Goal: Task Accomplishment & Management: Manage account settings

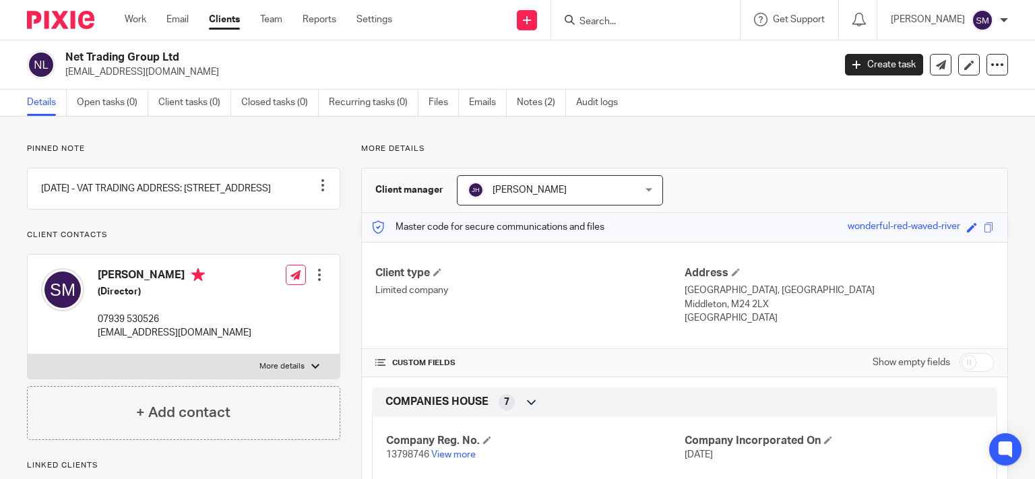
click at [611, 12] on form at bounding box center [650, 19] width 144 height 17
click at [593, 18] on input "Search" at bounding box center [638, 22] width 121 height 12
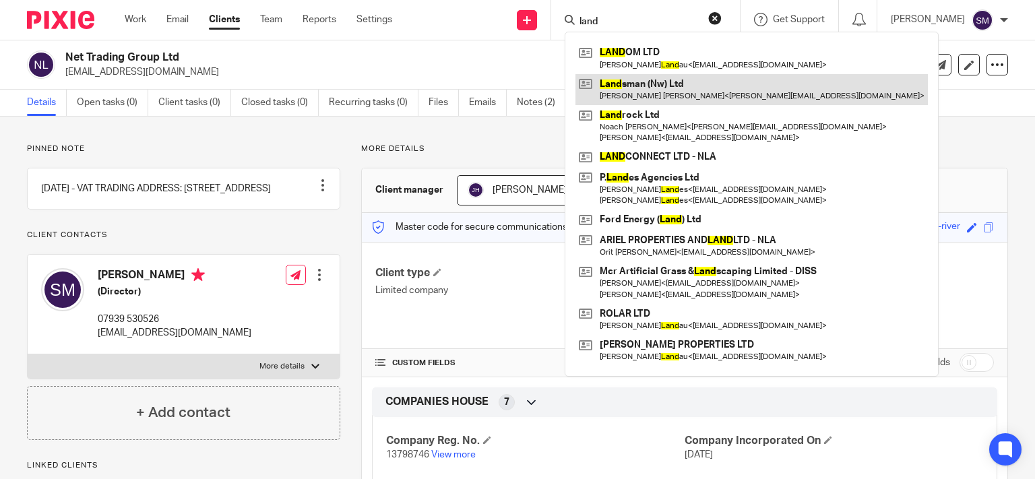
type input "land"
click at [705, 88] on link at bounding box center [751, 89] width 352 height 31
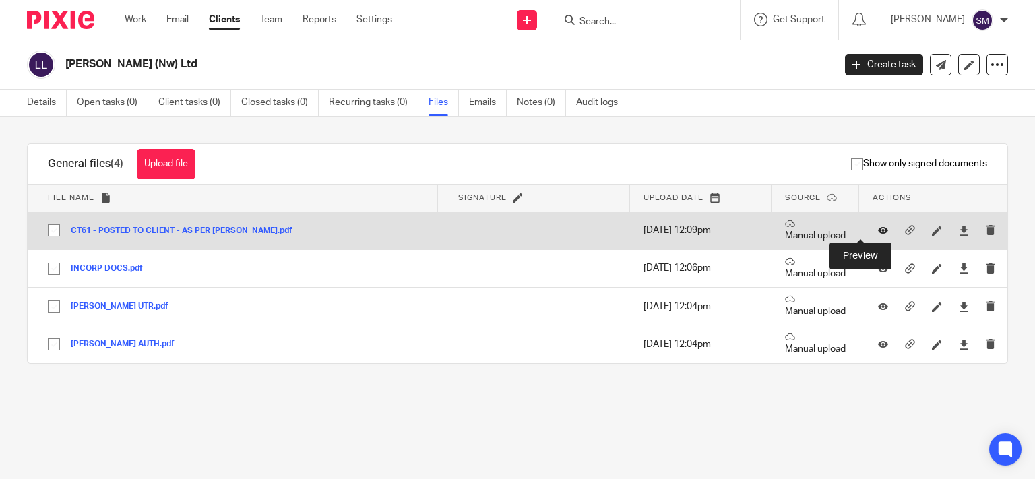
click at [878, 228] on icon at bounding box center [883, 231] width 10 height 10
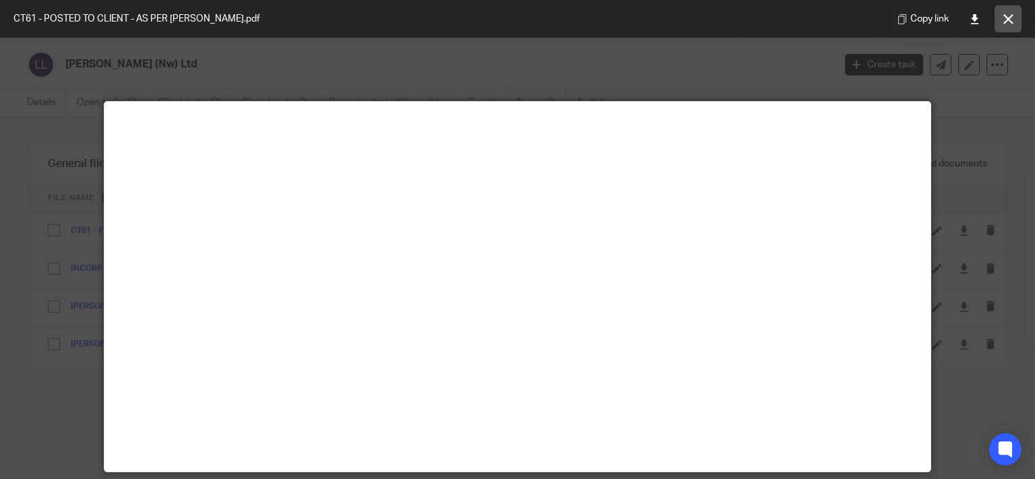
click at [1005, 20] on icon at bounding box center [1008, 19] width 10 height 10
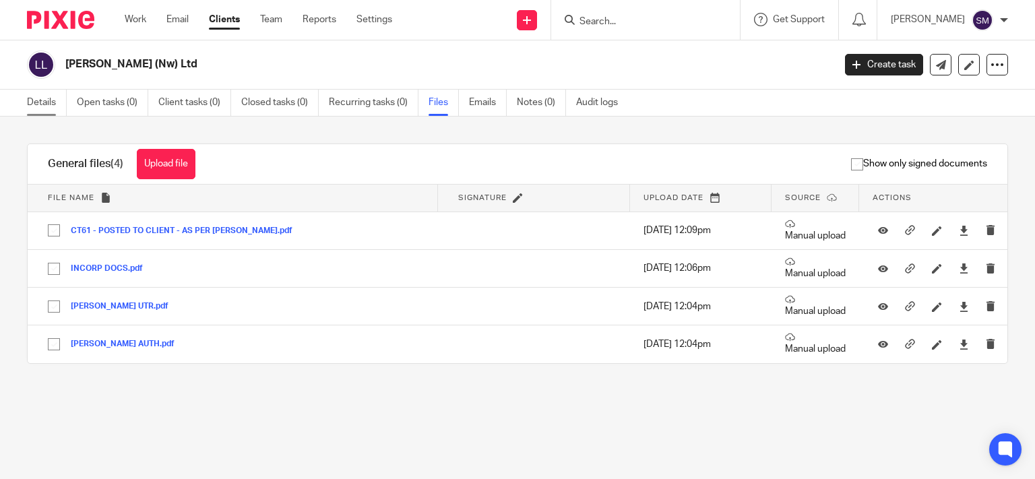
click at [49, 98] on link "Details" at bounding box center [47, 103] width 40 height 26
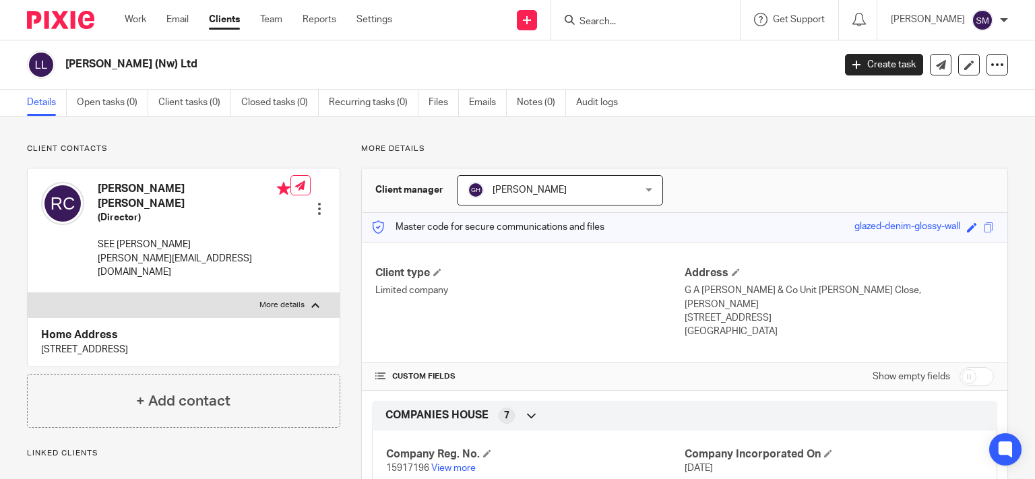
drag, startPoint x: 241, startPoint y: 325, endPoint x: 26, endPoint y: 323, distance: 215.6
click at [28, 323] on div "Home Address 42 Broadway, Cheadle, Cheshire, SK8 1LB" at bounding box center [184, 341] width 312 height 49
copy p "42 Broadway, Cheadle, Cheshire, SK8 1LB"
drag, startPoint x: 163, startPoint y: 61, endPoint x: 51, endPoint y: 61, distance: 111.9
click at [65, 61] on h2 "Landsman (Nw) Ltd" at bounding box center [369, 64] width 608 height 14
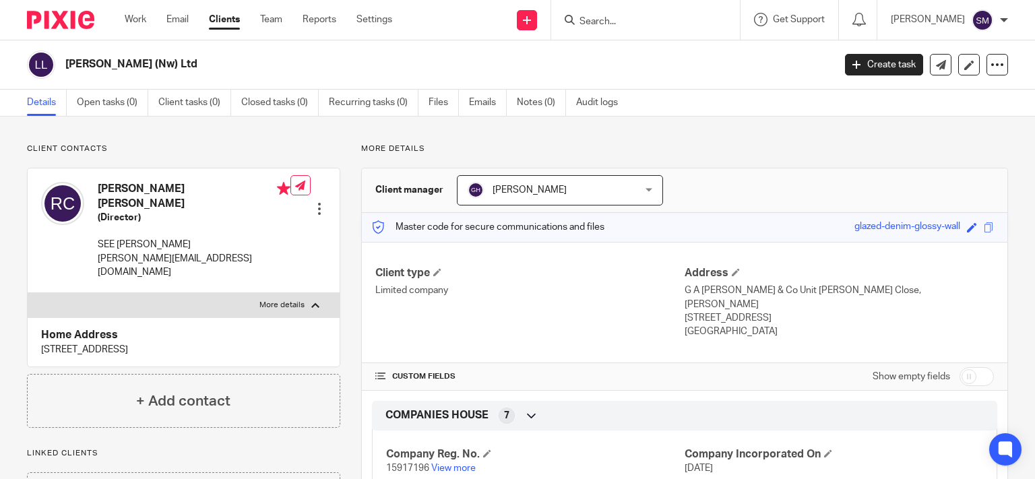
copy div "Landsman (Nw) Ltd"
click at [201, 293] on label "More details" at bounding box center [184, 305] width 312 height 24
click at [28, 292] on input "More details" at bounding box center [27, 292] width 1 height 1
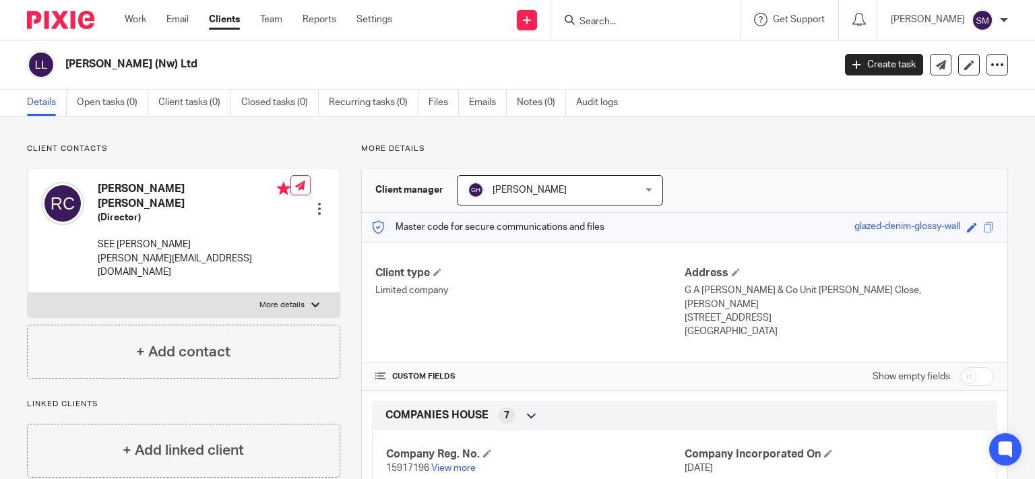
click at [253, 293] on label "More details" at bounding box center [184, 305] width 312 height 24
click at [28, 292] on input "More details" at bounding box center [27, 292] width 1 height 1
checkbox input "true"
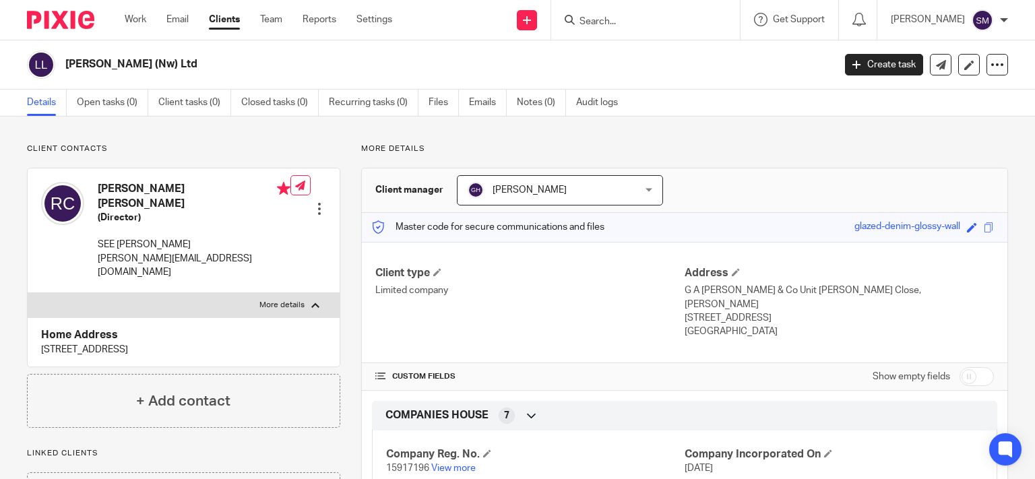
drag, startPoint x: 249, startPoint y: 333, endPoint x: 28, endPoint y: 333, distance: 220.4
click at [28, 333] on div "Home Address 42 Broadway, Cheadle, Cheshire, SK8 1LB" at bounding box center [184, 341] width 312 height 49
drag, startPoint x: 87, startPoint y: 324, endPoint x: 98, endPoint y: 328, distance: 11.9
copy p "42 Broadway, Cheadle, Cheshire, SK8 1LB"
click at [431, 94] on link "Files" at bounding box center [444, 103] width 30 height 26
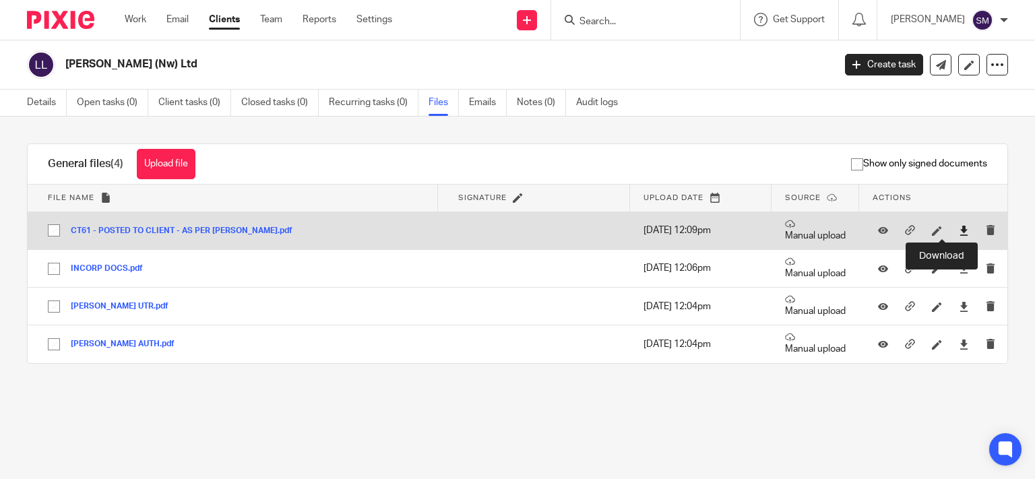
click at [959, 230] on icon at bounding box center [964, 231] width 10 height 10
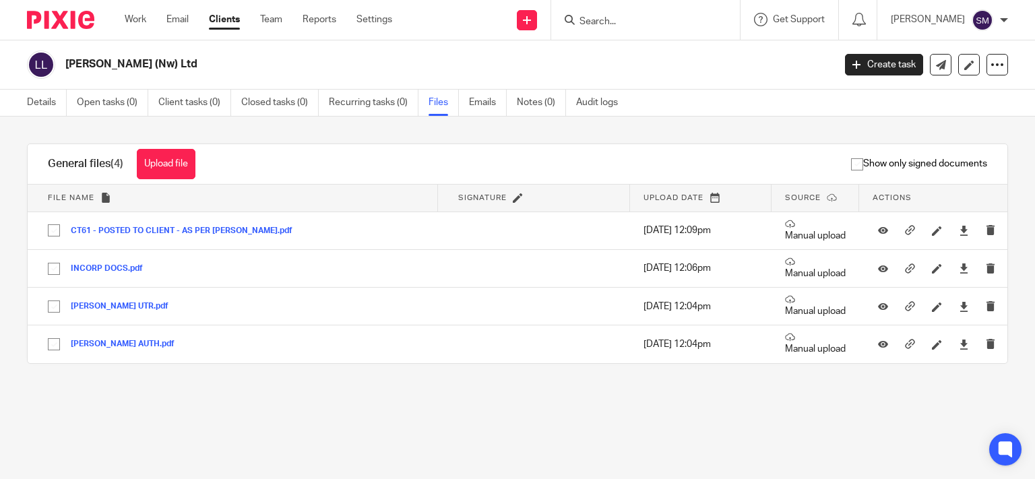
click at [615, 18] on input "Search" at bounding box center [638, 22] width 121 height 12
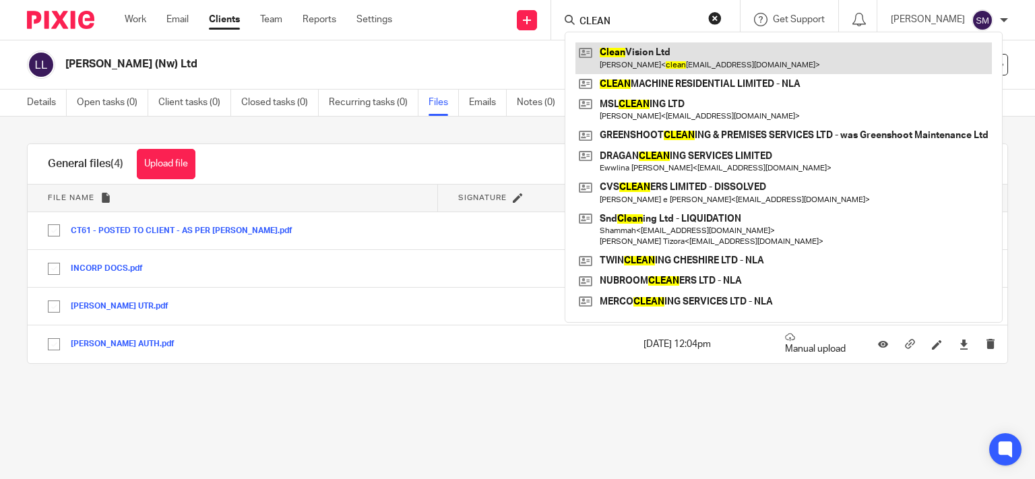
type input "CLEAN"
click at [738, 67] on link at bounding box center [783, 57] width 416 height 31
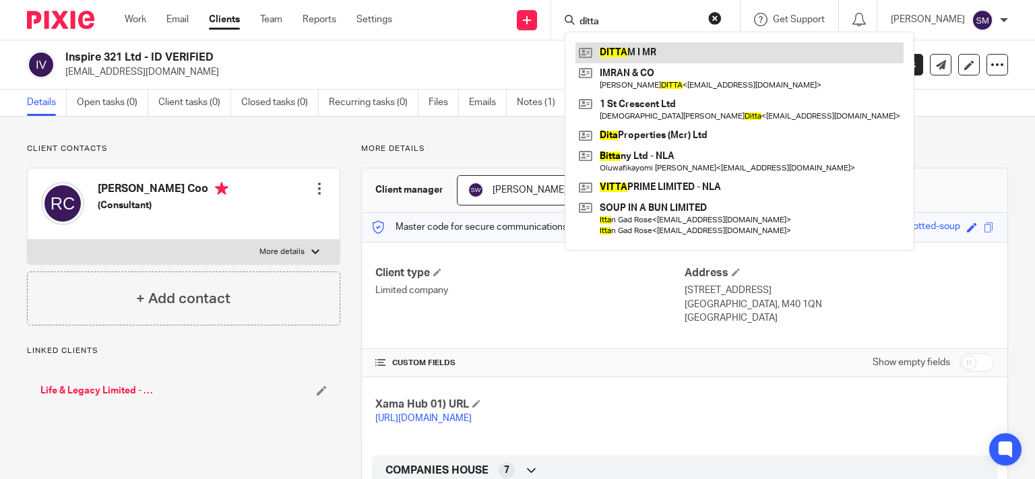
type input "ditta"
click at [722, 58] on link at bounding box center [739, 52] width 328 height 20
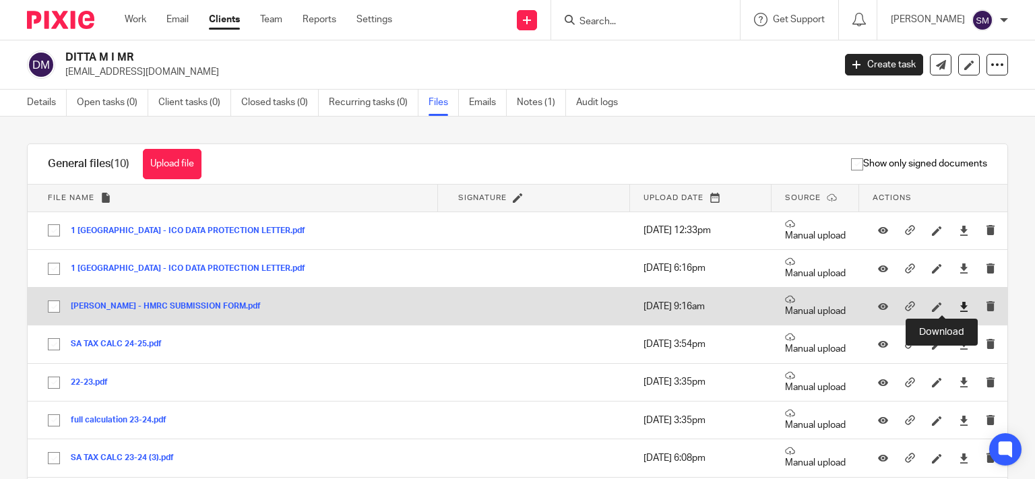
click at [959, 303] on icon at bounding box center [964, 307] width 10 height 10
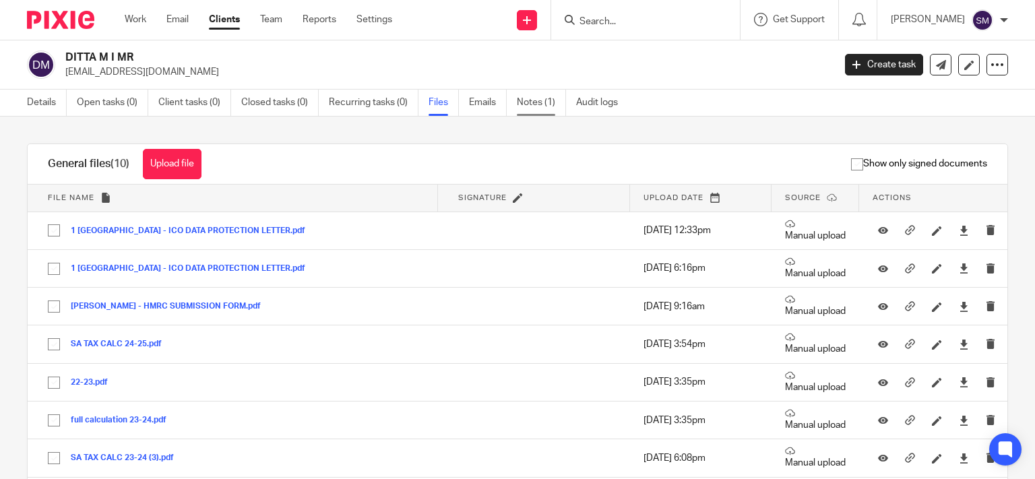
click at [522, 100] on link "Notes (1)" at bounding box center [541, 103] width 49 height 26
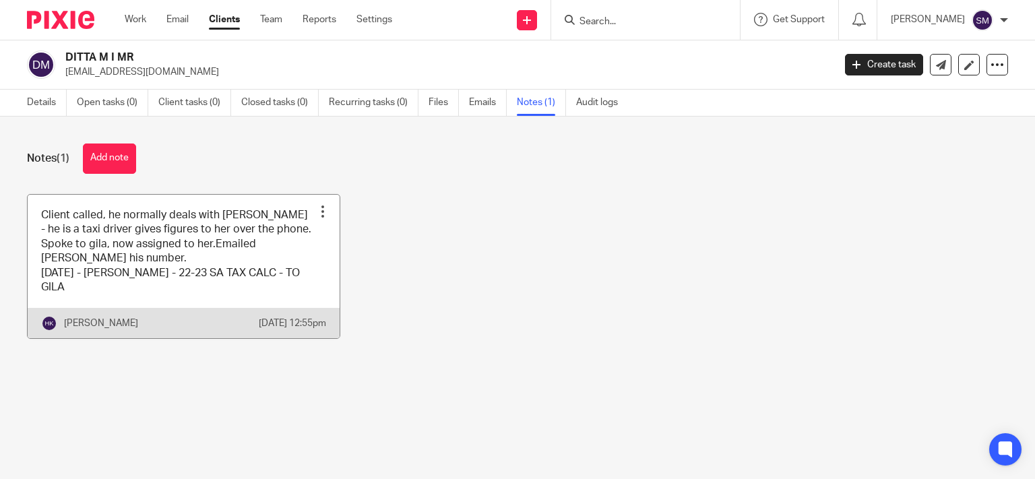
click at [255, 312] on link at bounding box center [184, 267] width 312 height 144
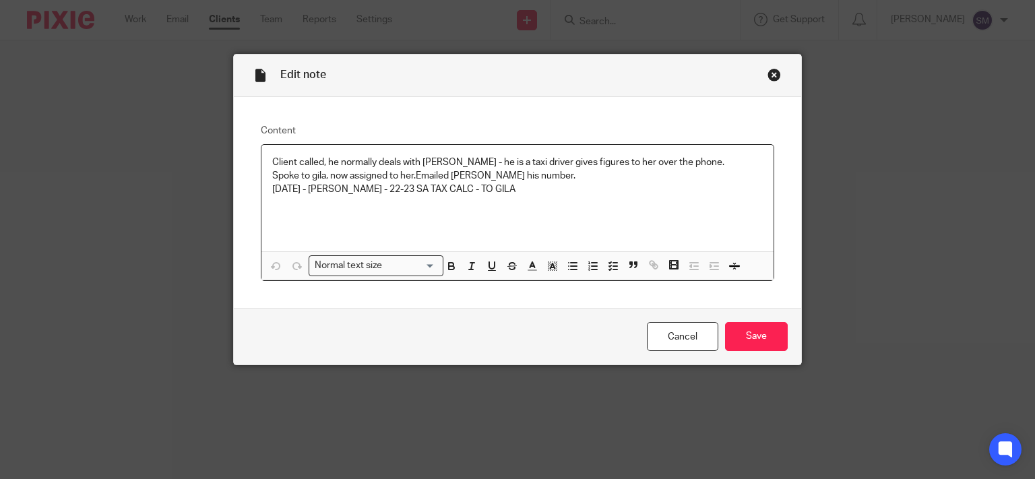
click at [768, 69] on div "Close this dialog window" at bounding box center [774, 74] width 13 height 13
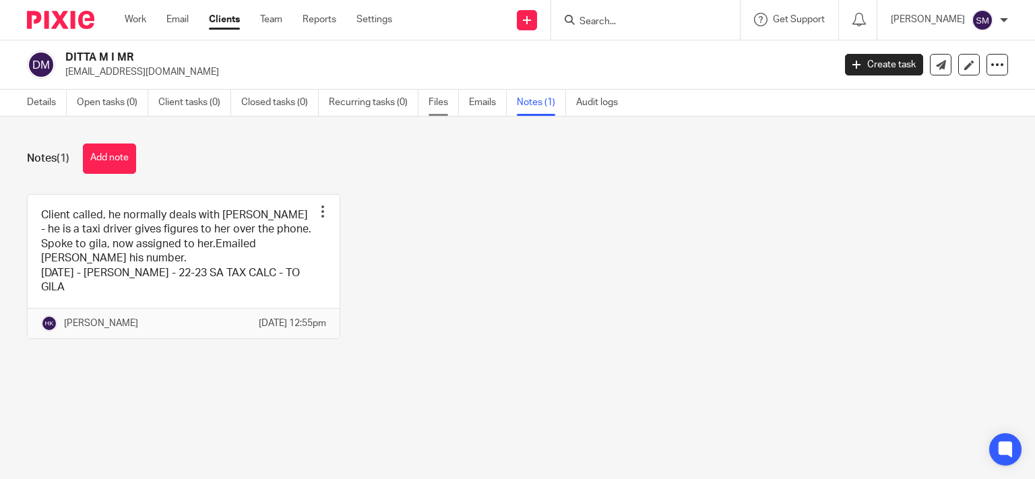
click at [441, 108] on link "Files" at bounding box center [444, 103] width 30 height 26
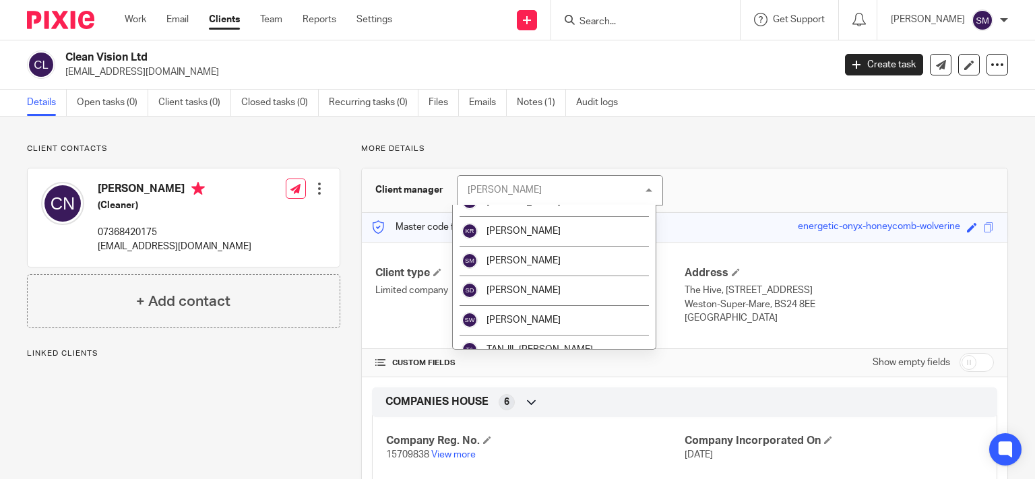
scroll to position [361, 0]
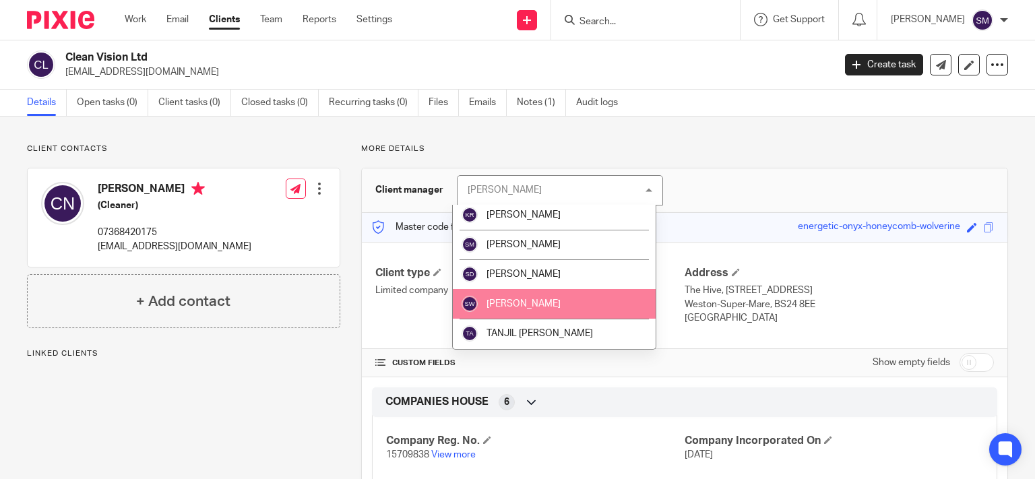
click at [535, 302] on span "[PERSON_NAME]" at bounding box center [524, 303] width 74 height 9
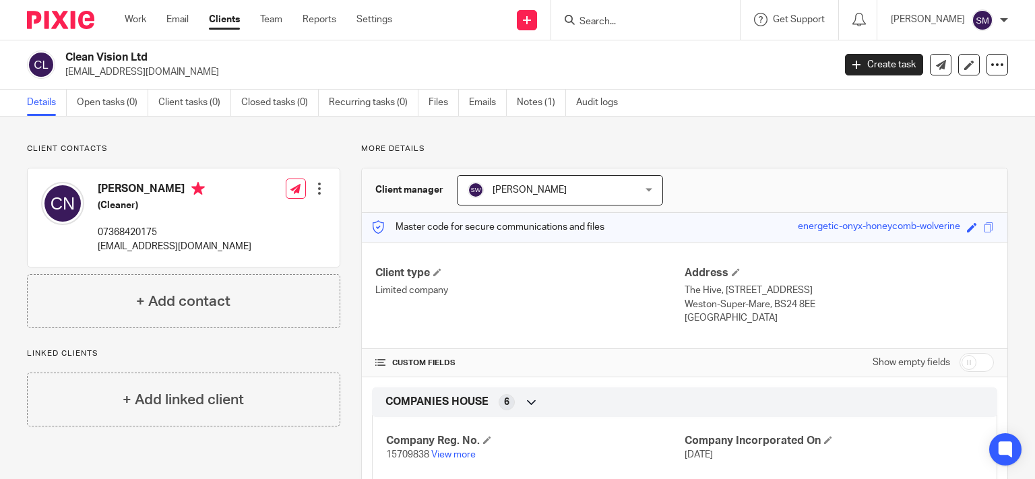
click at [605, 19] on input "Search" at bounding box center [638, 22] width 121 height 12
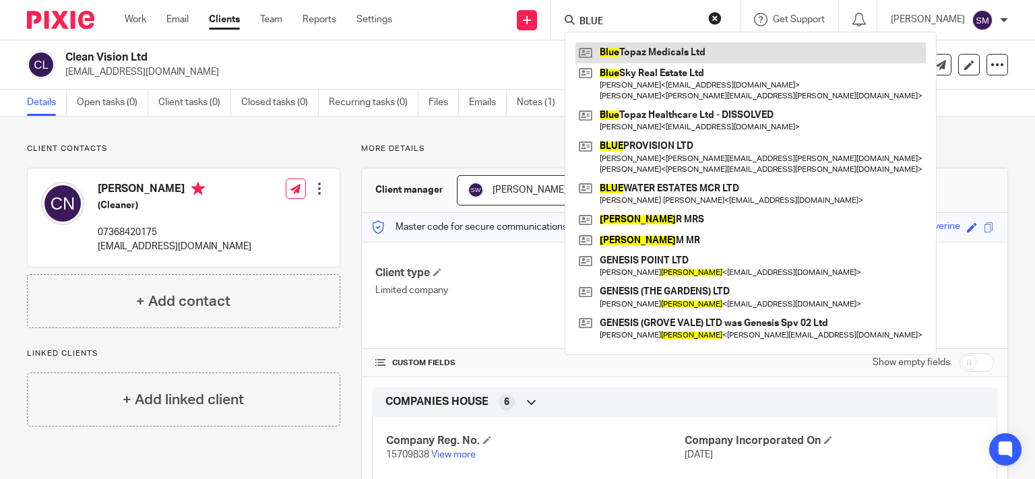
type input "BLUE"
click at [598, 51] on link at bounding box center [750, 52] width 350 height 20
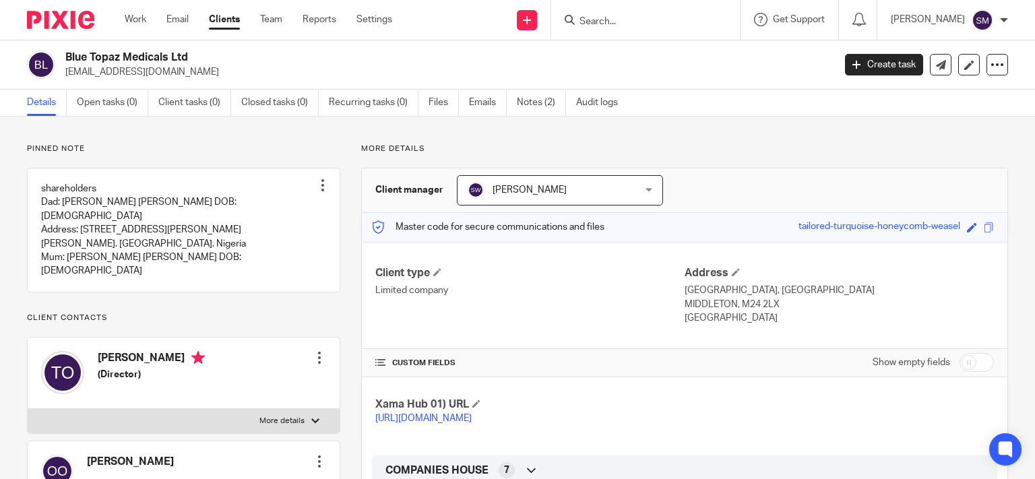
scroll to position [323, 0]
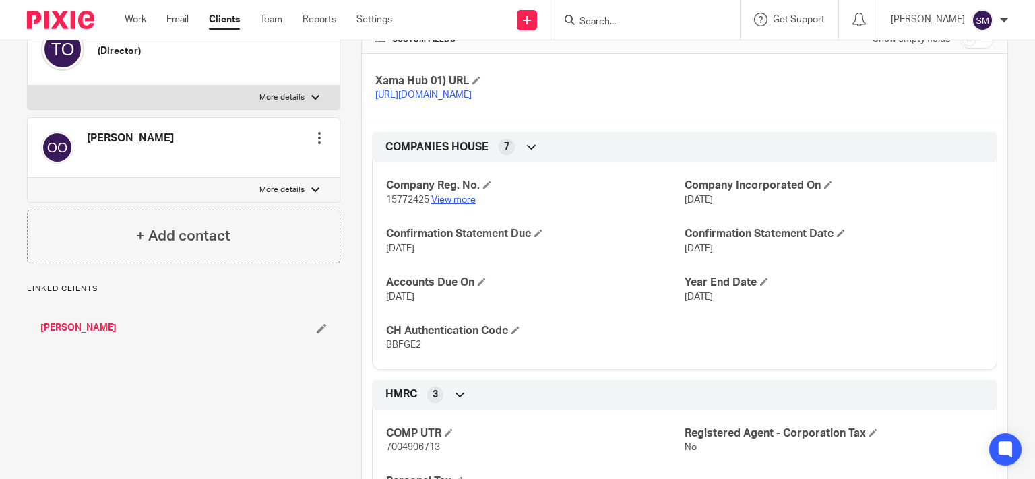
click at [447, 205] on link "View more" at bounding box center [453, 199] width 44 height 9
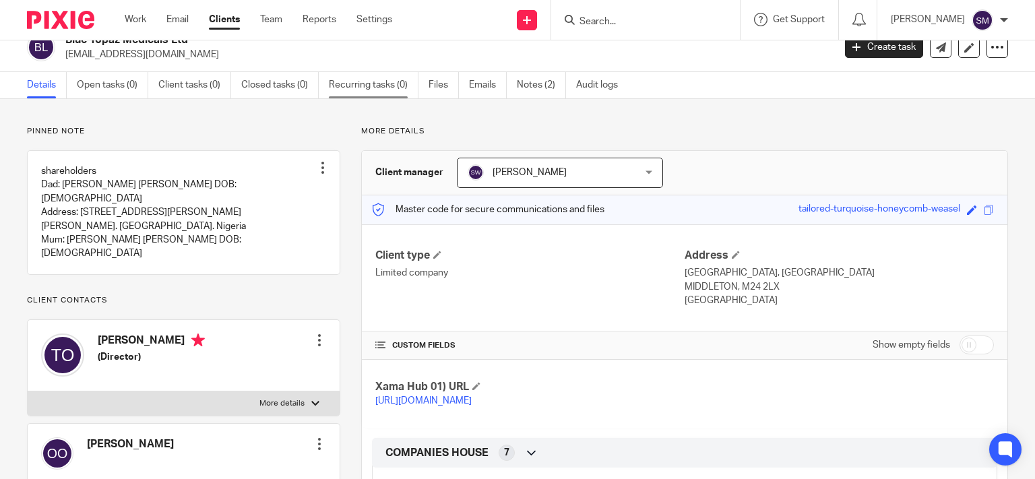
scroll to position [0, 0]
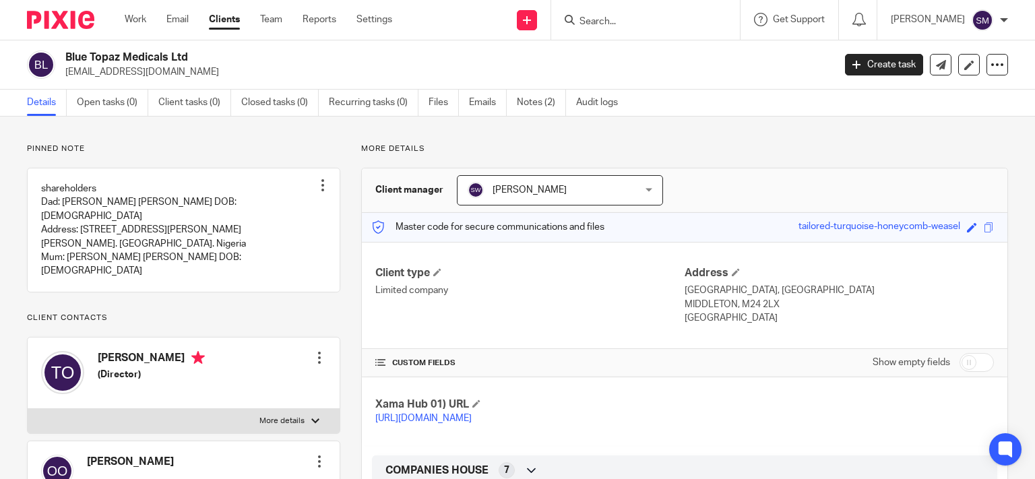
click at [443, 86] on div "Blue Topaz Medicals Ltd jolayemitomilola@gmail.com Create task Update from Comp…" at bounding box center [517, 64] width 1035 height 49
click at [437, 98] on link "Files" at bounding box center [444, 103] width 30 height 26
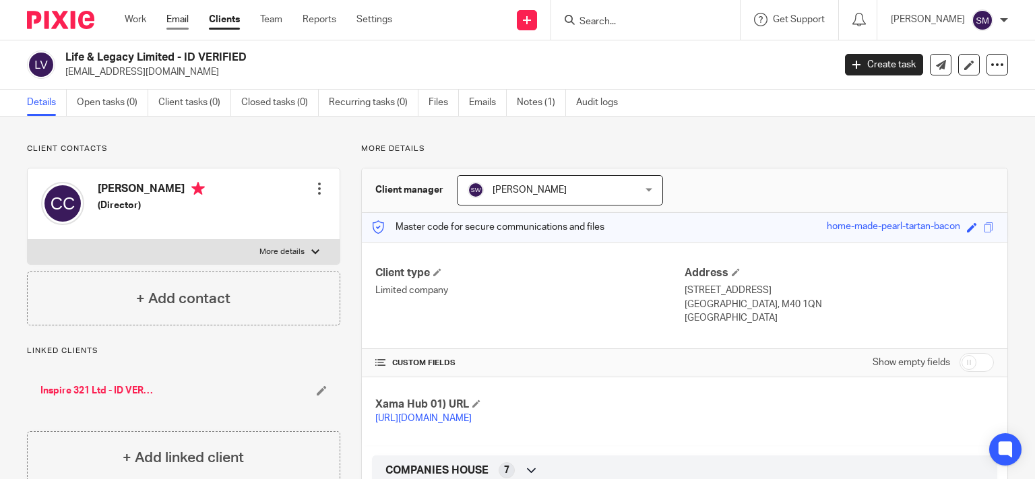
click at [179, 17] on link "Email" at bounding box center [177, 19] width 22 height 13
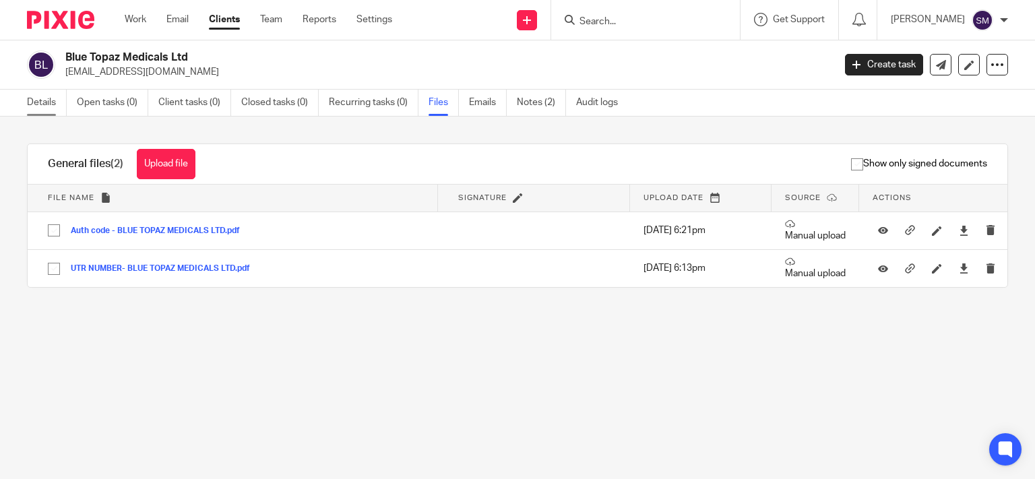
click at [44, 100] on link "Details" at bounding box center [47, 103] width 40 height 26
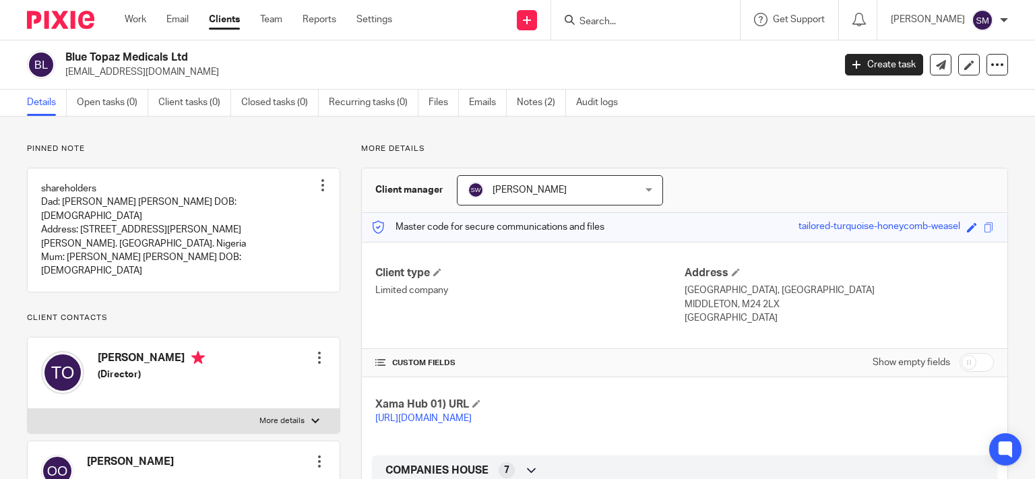
scroll to position [259, 0]
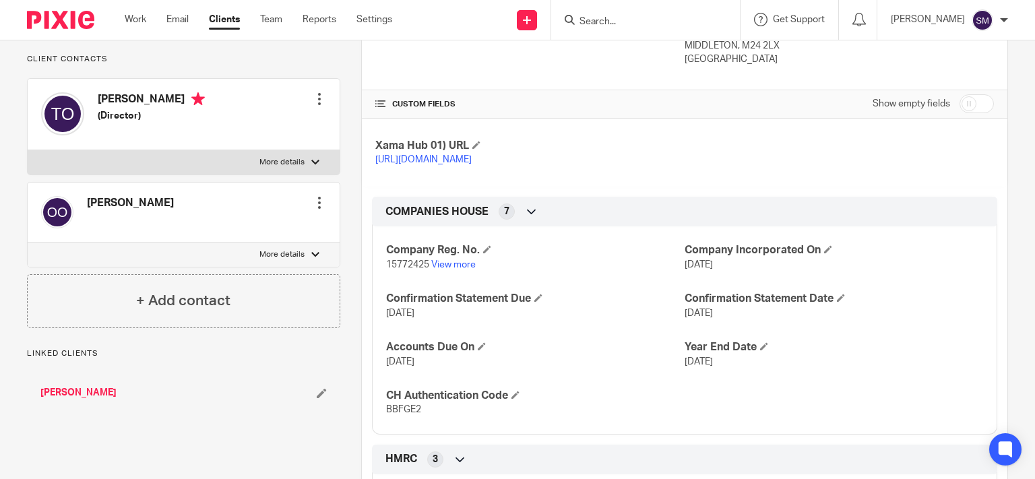
click at [106, 386] on link "[PERSON_NAME]" at bounding box center [78, 392] width 76 height 13
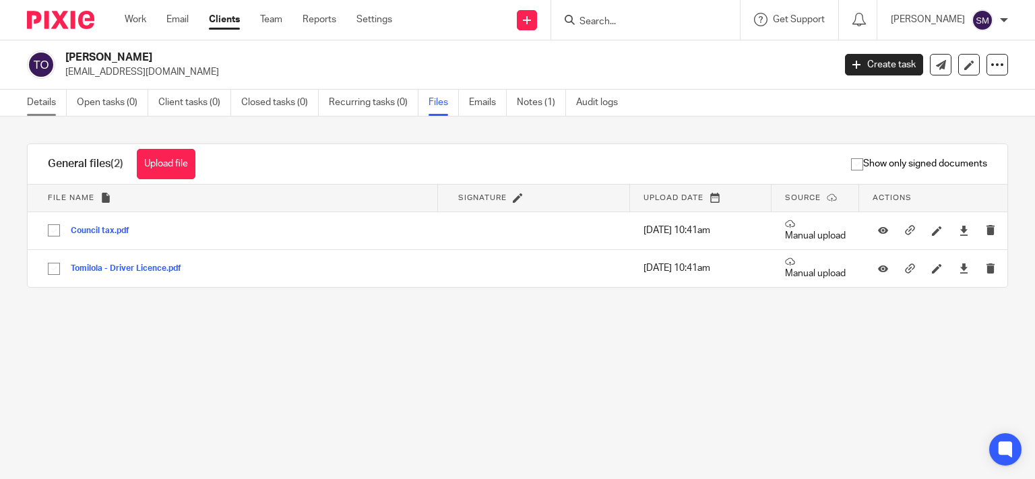
click at [46, 103] on link "Details" at bounding box center [47, 103] width 40 height 26
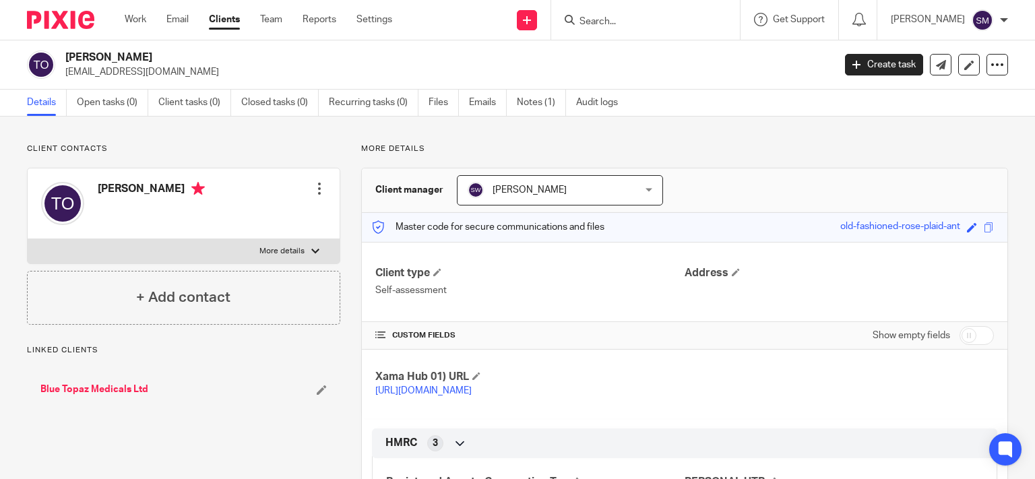
click at [110, 387] on link "Blue Topaz Medicals Ltd" at bounding box center [94, 389] width 108 height 13
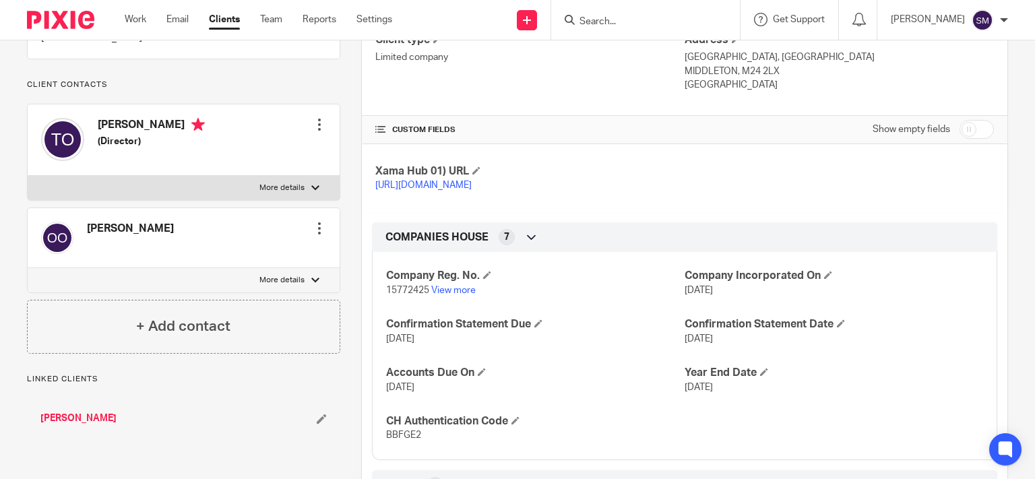
scroll to position [259, 0]
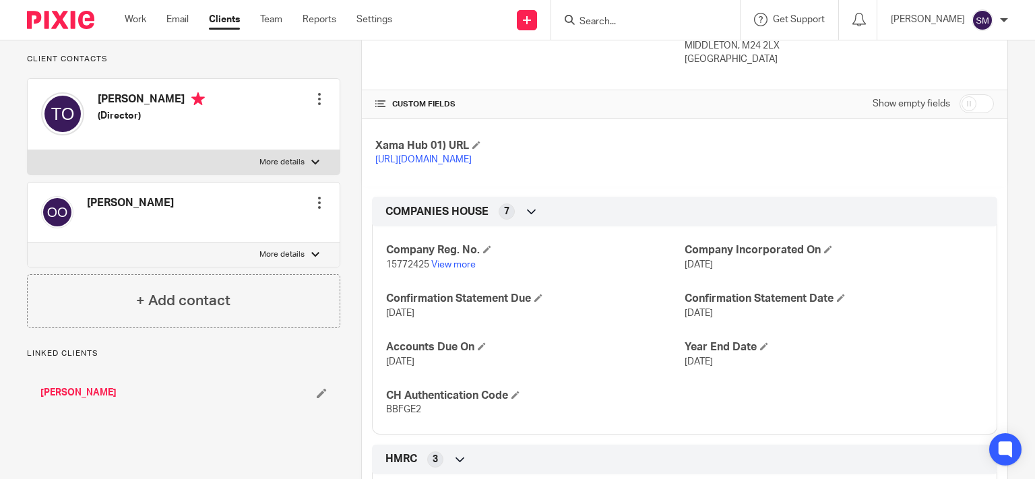
click at [75, 386] on link "[PERSON_NAME]" at bounding box center [78, 392] width 76 height 13
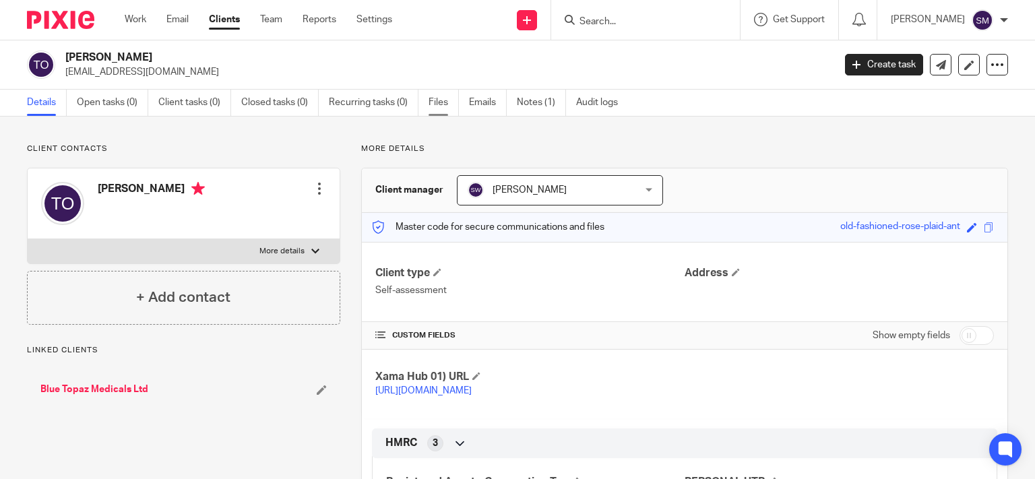
click at [448, 98] on link "Files" at bounding box center [444, 103] width 30 height 26
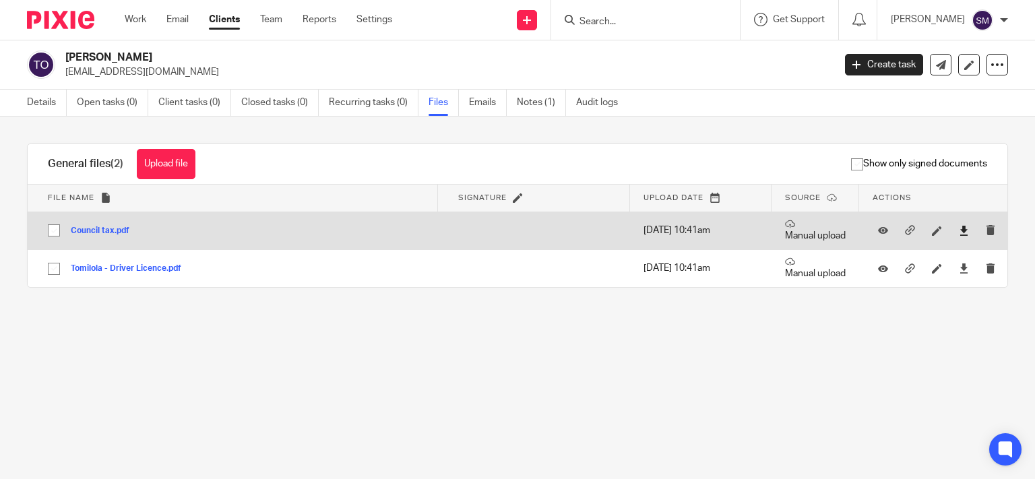
click at [959, 226] on link at bounding box center [964, 230] width 10 height 13
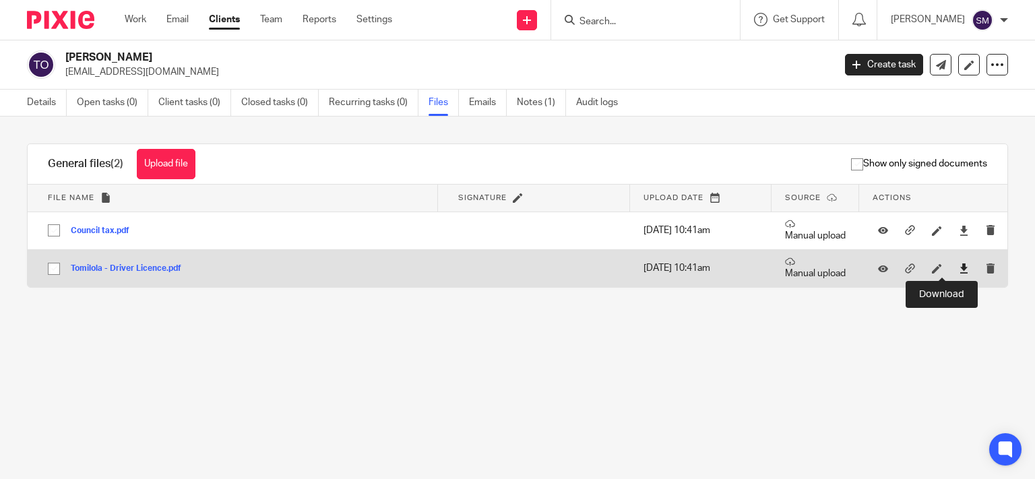
click at [959, 272] on icon at bounding box center [964, 268] width 10 height 10
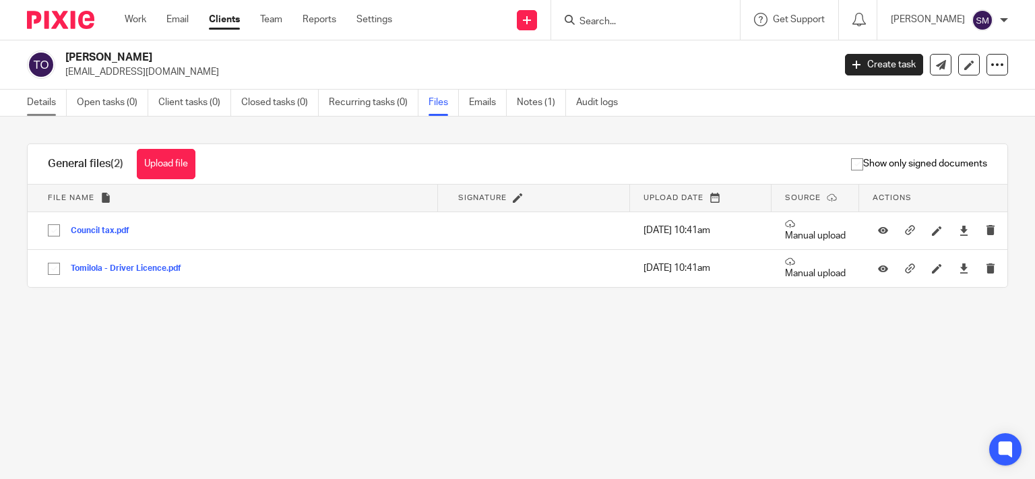
click at [41, 104] on link "Details" at bounding box center [47, 103] width 40 height 26
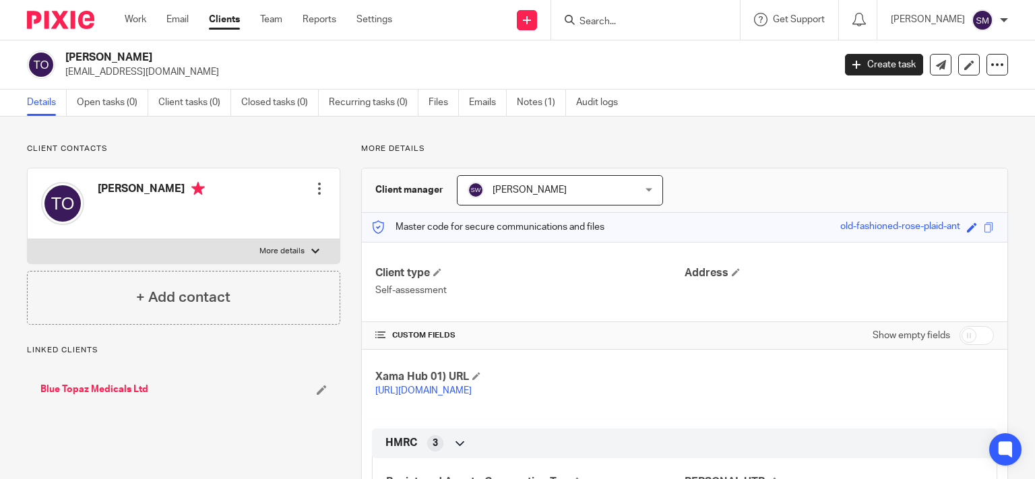
click at [104, 384] on link "Blue Topaz Medicals Ltd" at bounding box center [94, 389] width 108 height 13
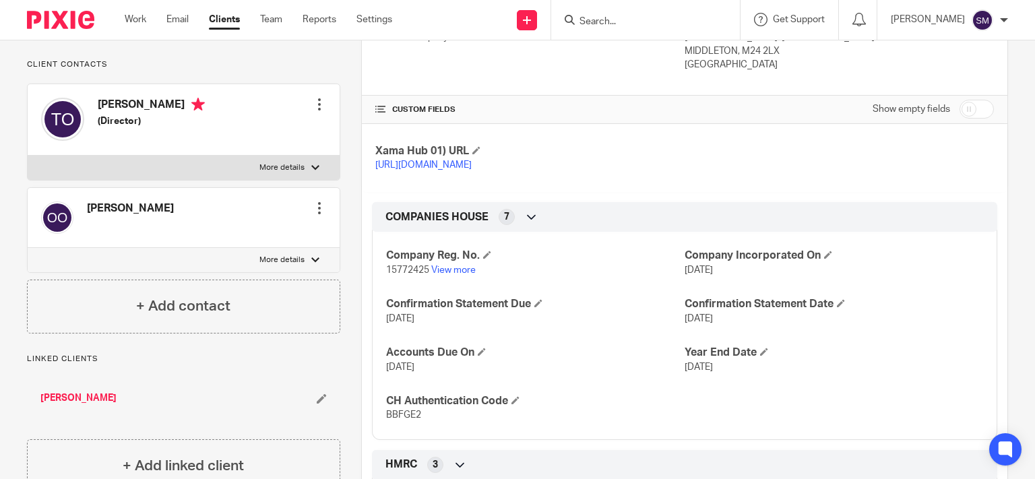
scroll to position [259, 0]
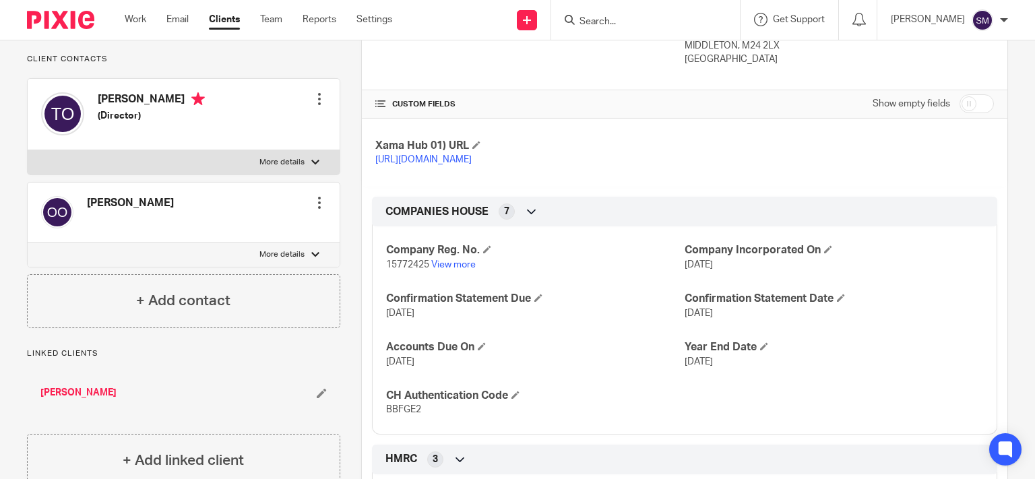
click at [280, 249] on p "More details" at bounding box center [281, 254] width 45 height 11
click at [28, 242] on input "More details" at bounding box center [27, 242] width 1 height 1
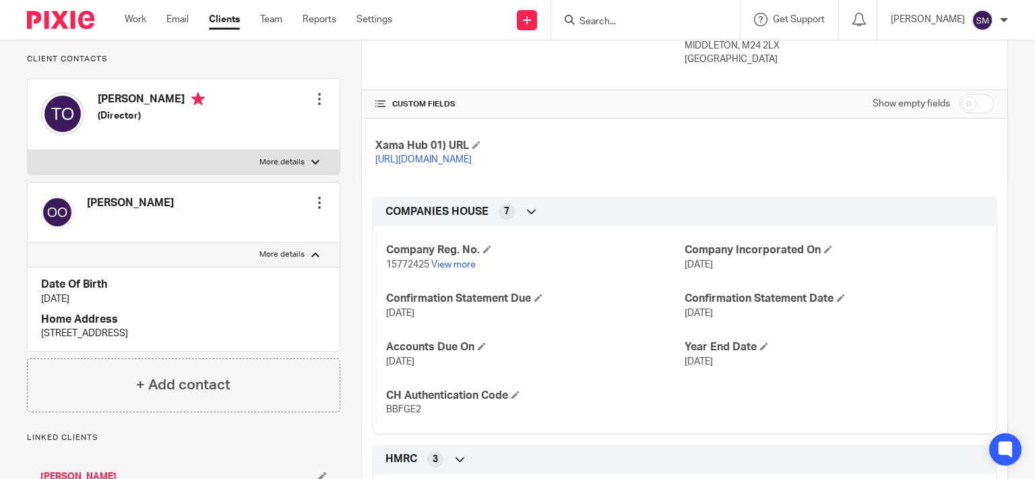
click at [280, 249] on p "More details" at bounding box center [281, 254] width 45 height 11
click at [28, 242] on input "More details" at bounding box center [27, 242] width 1 height 1
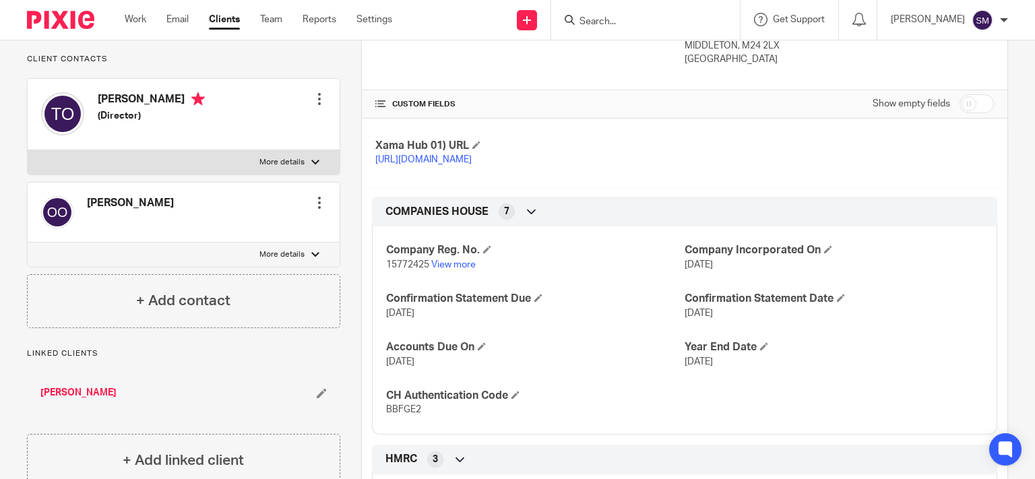
click at [280, 249] on p "More details" at bounding box center [281, 254] width 45 height 11
click at [28, 242] on input "More details" at bounding box center [27, 242] width 1 height 1
checkbox input "true"
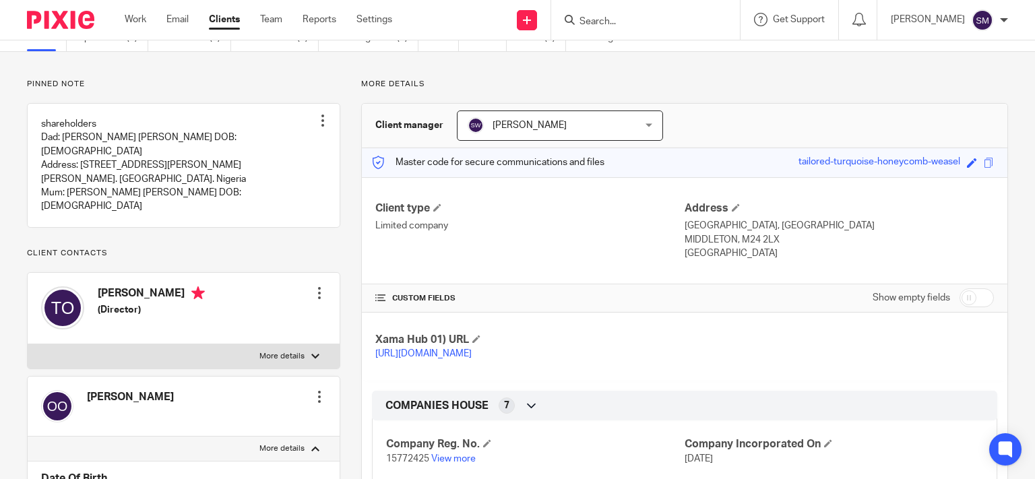
scroll to position [0, 0]
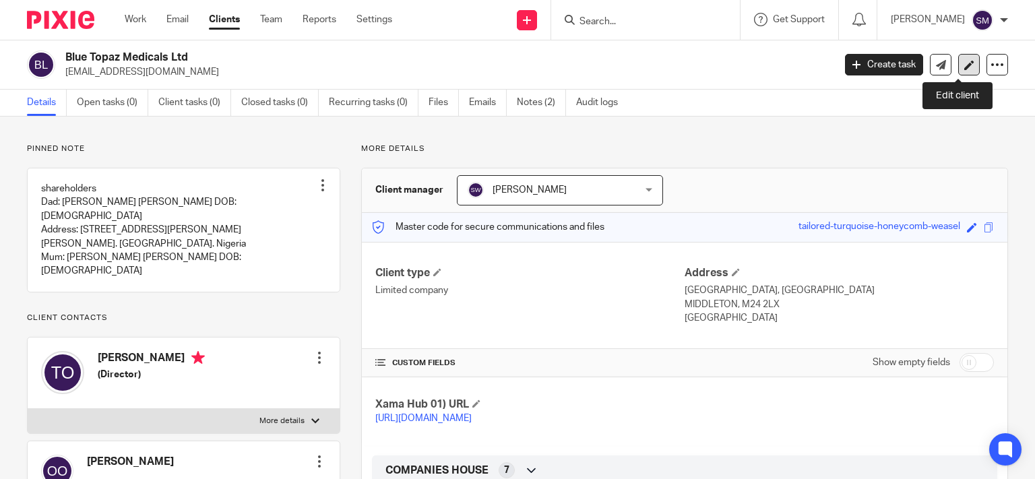
click at [961, 75] on link at bounding box center [969, 65] width 22 height 22
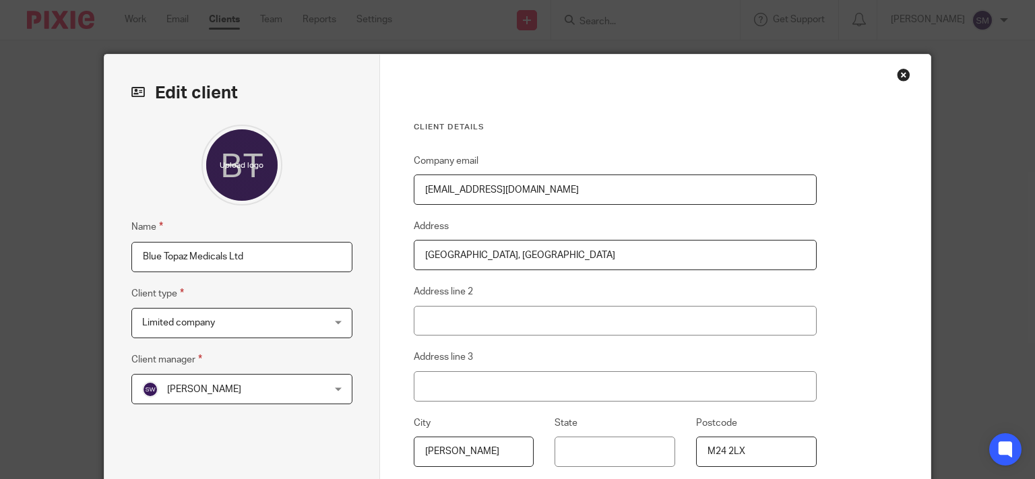
click at [314, 256] on input "Blue Topaz Medicals Ltd" at bounding box center [241, 257] width 221 height 30
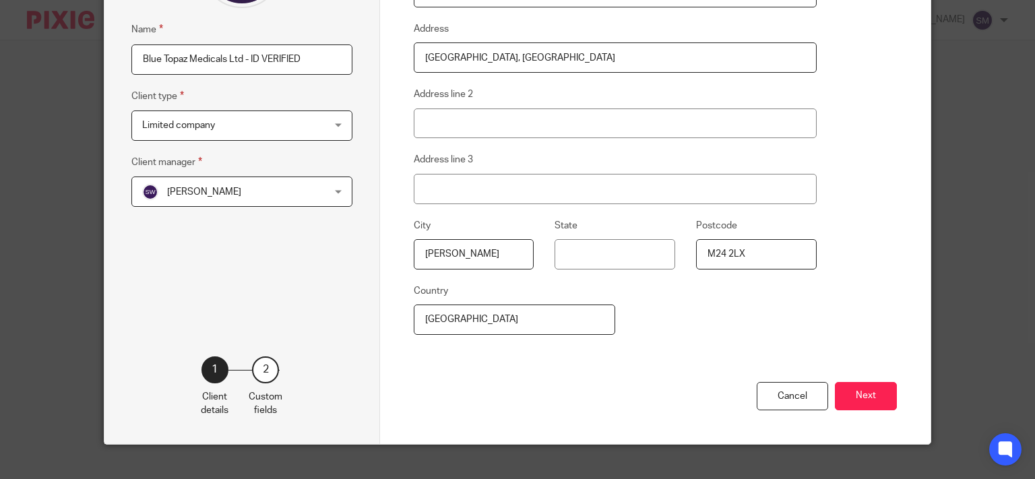
scroll to position [216, 0]
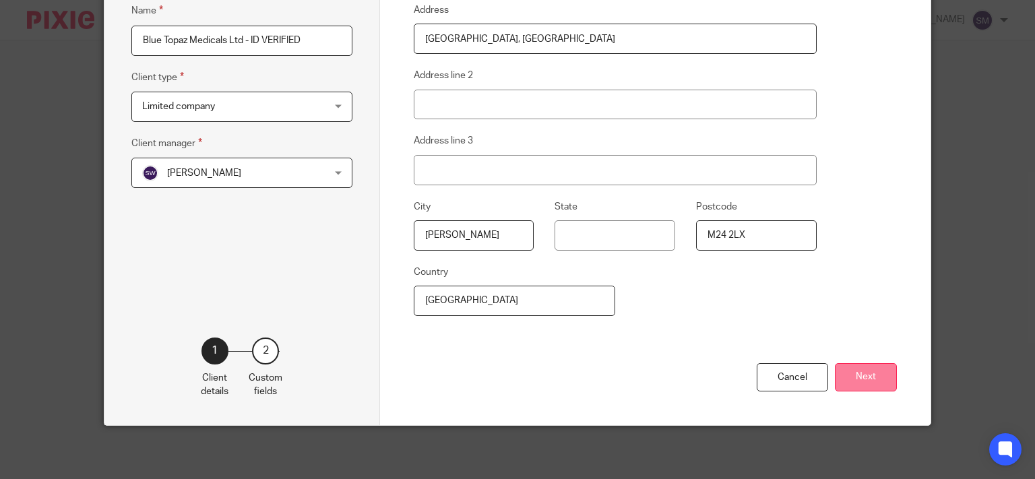
type input "Blue Topaz Medicals Ltd - ID VERIFIED"
click at [866, 382] on button "Next" at bounding box center [866, 377] width 62 height 29
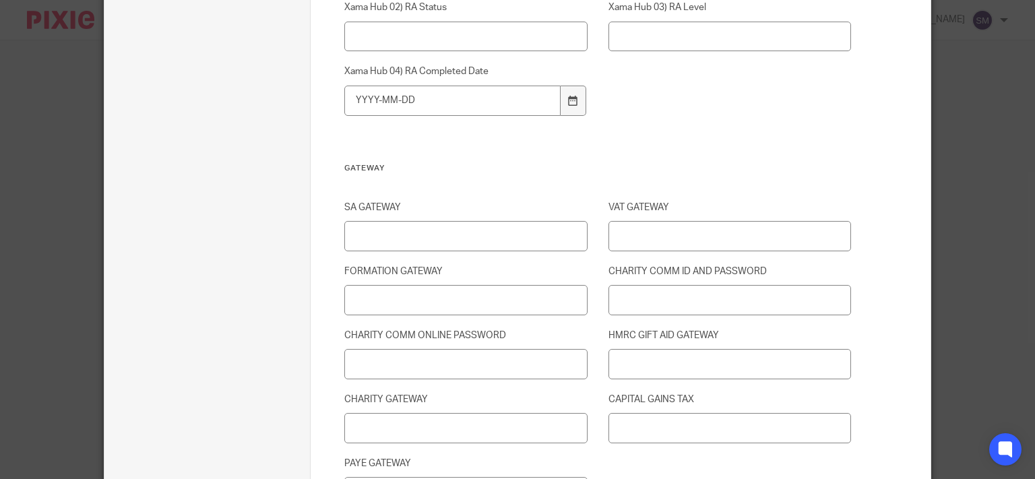
scroll to position [1897, 0]
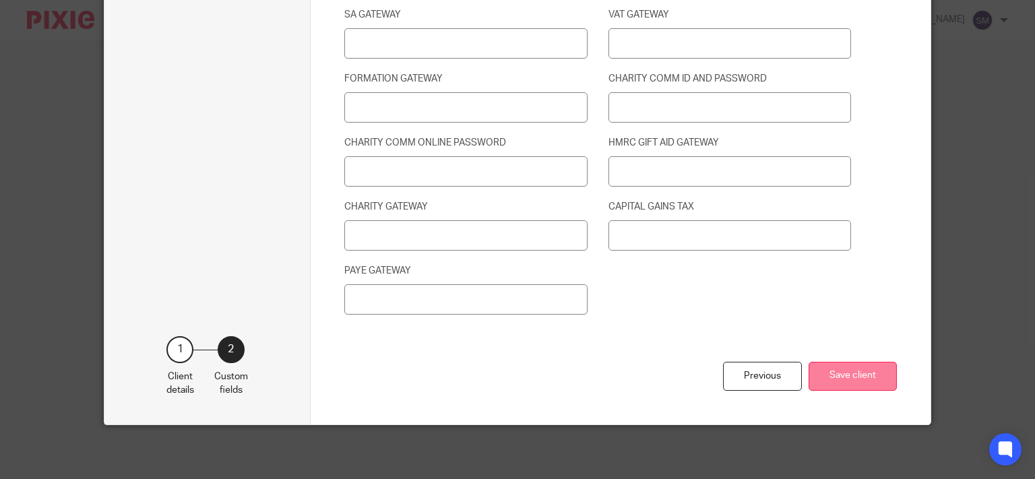
click at [856, 368] on button "Save client" at bounding box center [853, 376] width 88 height 29
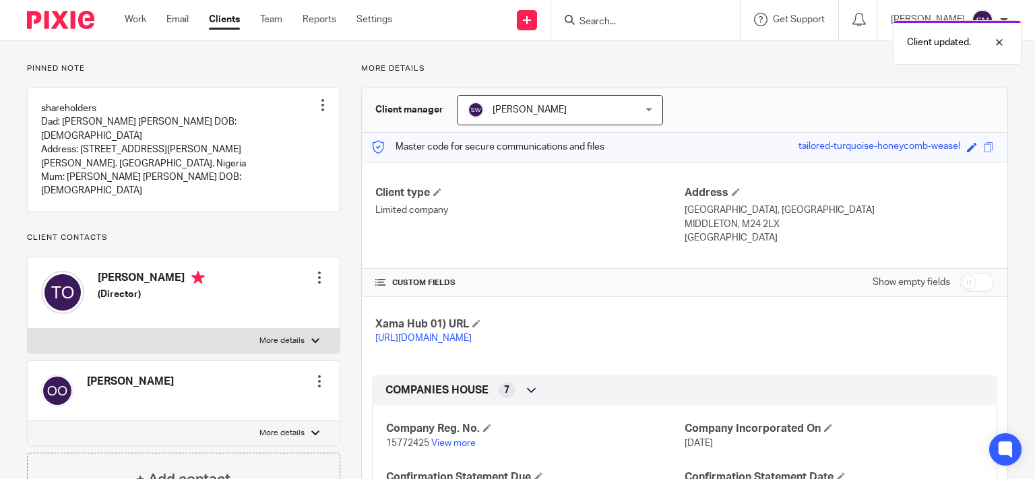
scroll to position [129, 0]
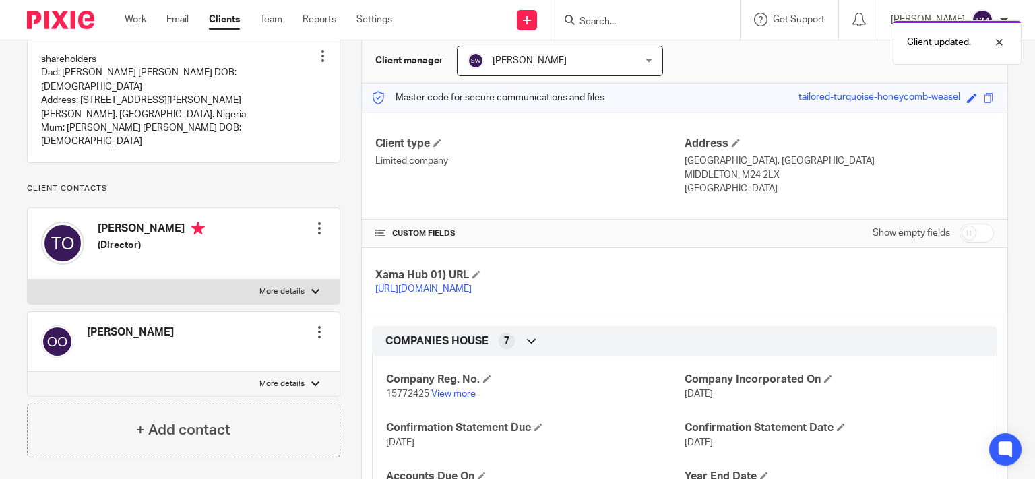
click at [306, 280] on label "More details" at bounding box center [184, 292] width 312 height 24
click at [28, 280] on input "More details" at bounding box center [27, 279] width 1 height 1
checkbox input "true"
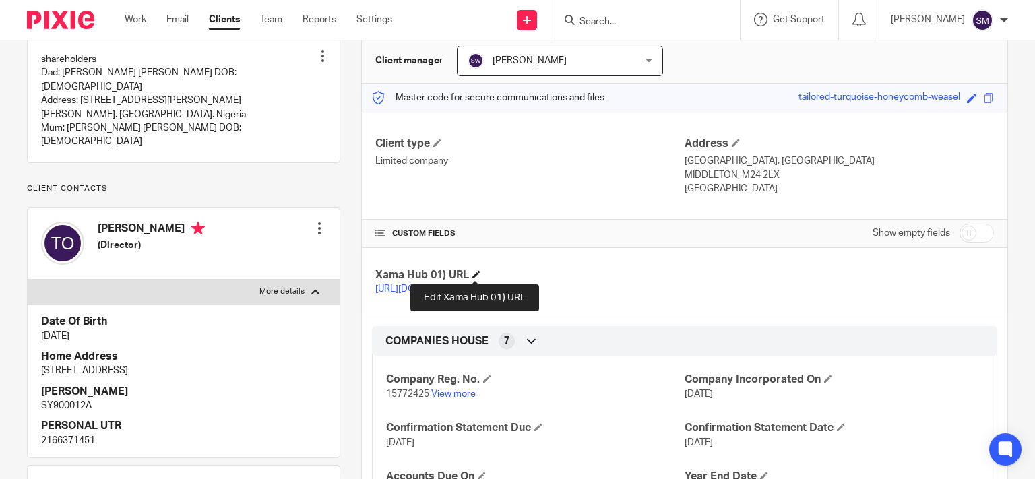
click at [472, 274] on span at bounding box center [476, 274] width 8 height 8
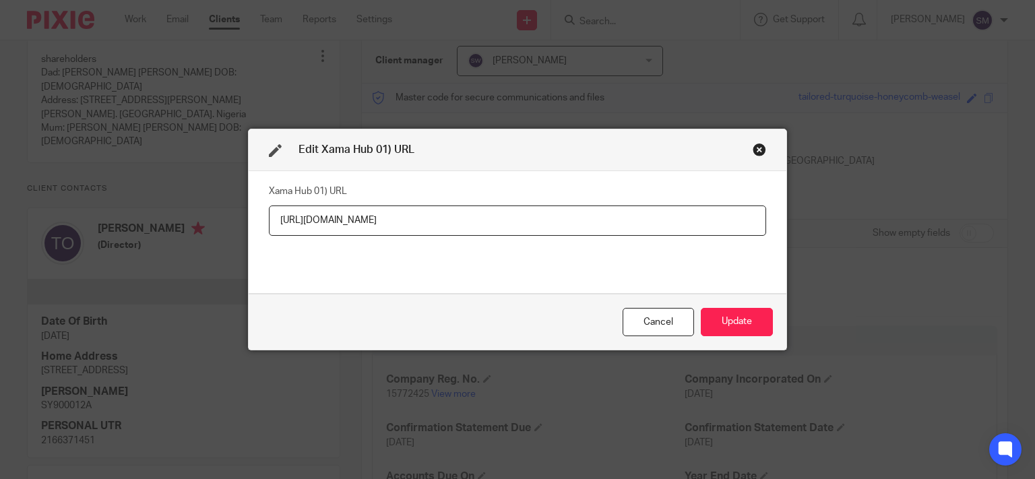
drag, startPoint x: 720, startPoint y: 219, endPoint x: 14, endPoint y: 104, distance: 715.6
click at [269, 225] on input "[URL][DOMAIN_NAME]" at bounding box center [517, 221] width 497 height 30
type input "https://platform.xamatech.com/portal/hub/clients/c9f0aa90-7868-11f0-a2c1-8f30ee…"
click at [751, 328] on button "Update" at bounding box center [737, 322] width 72 height 29
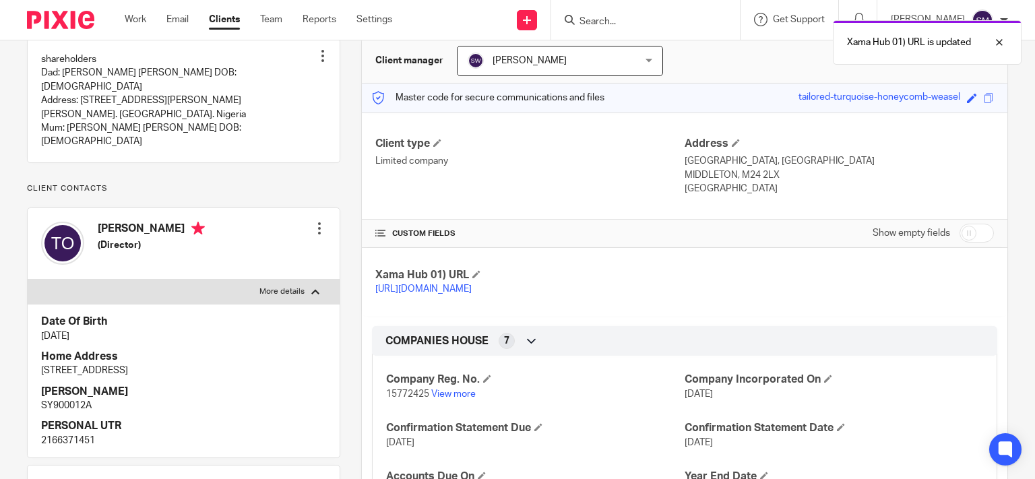
drag, startPoint x: 317, startPoint y: 210, endPoint x: 288, endPoint y: 220, distance: 30.7
click at [315, 222] on div at bounding box center [319, 228] width 13 height 13
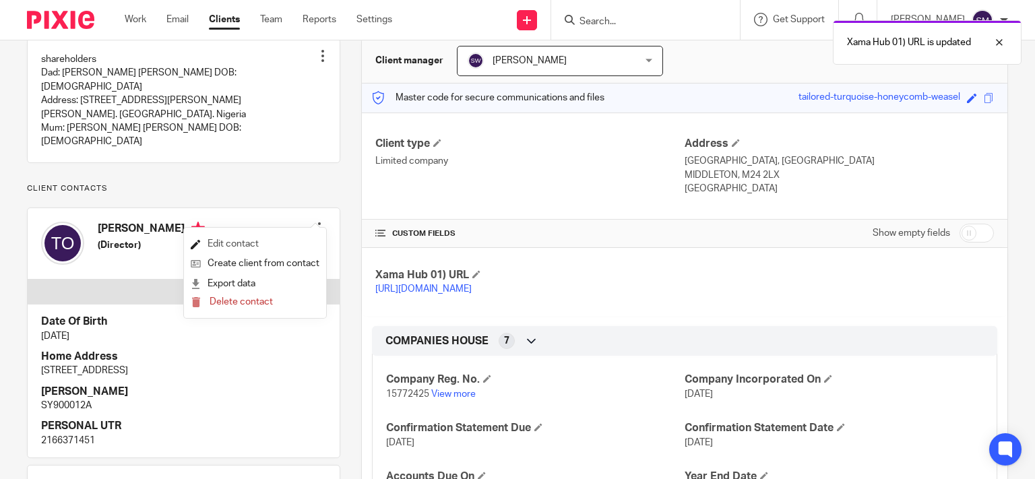
click at [269, 241] on link "Edit contact" at bounding box center [255, 245] width 129 height 20
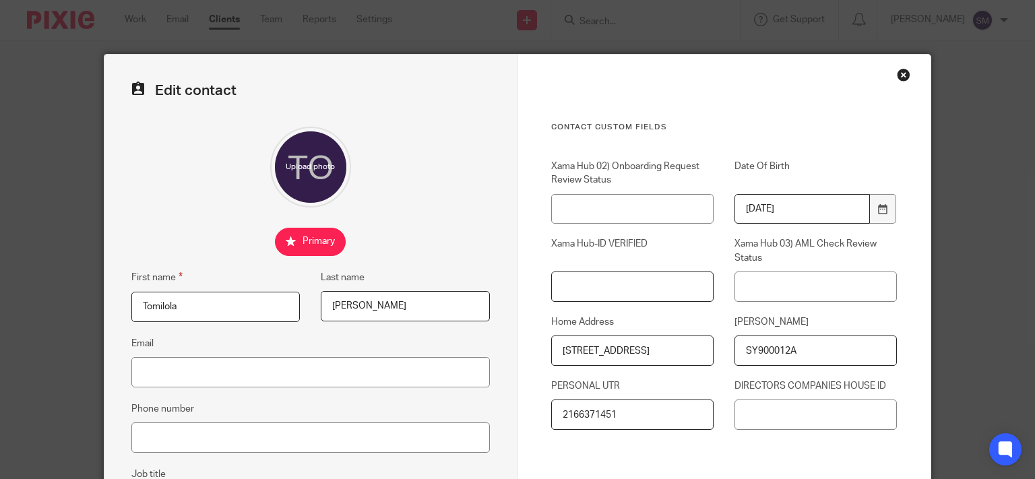
click at [633, 299] on input "Xama Hub-ID VERIFIED" at bounding box center [632, 287] width 162 height 30
paste input "https://platform.xamatech.com/portal/hub/clients/c9f0aa90-7868-11f0-a2c1-8f30ee…"
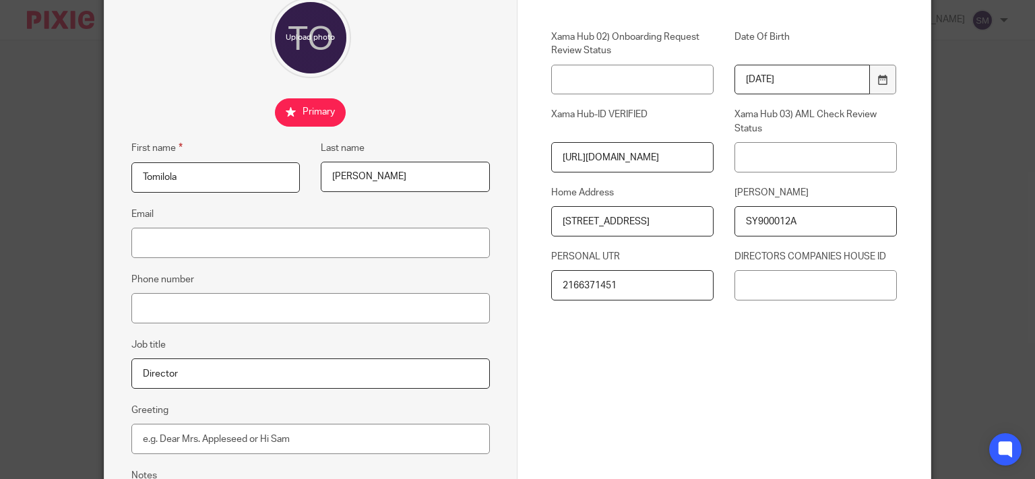
scroll to position [280, 0]
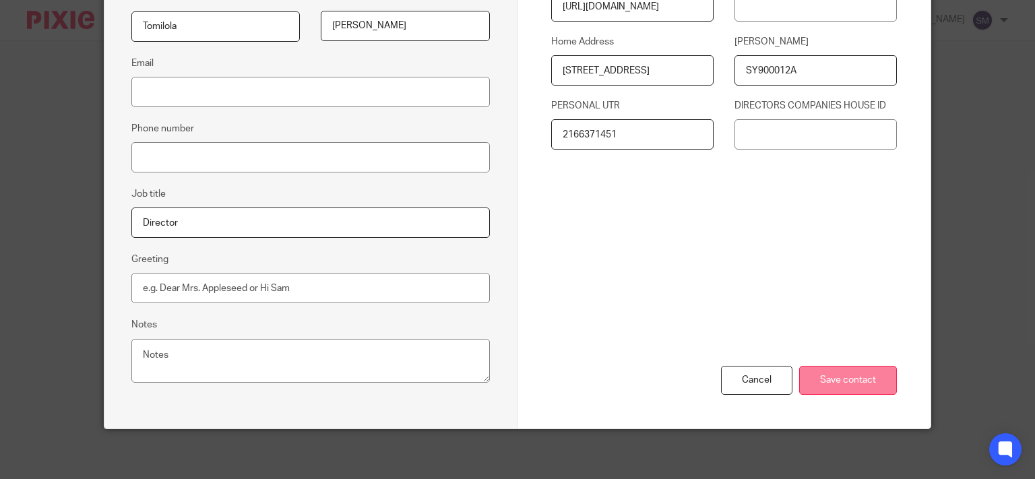
type input "https://platform.xamatech.com/portal/hub/clients/c9f0aa90-7868-11f0-a2c1-8f30ee…"
click at [854, 373] on input "Save contact" at bounding box center [848, 380] width 98 height 29
click at [853, 392] on div "Cancel Save contact" at bounding box center [724, 347] width 346 height 164
click at [852, 383] on input "Save contact" at bounding box center [848, 380] width 98 height 29
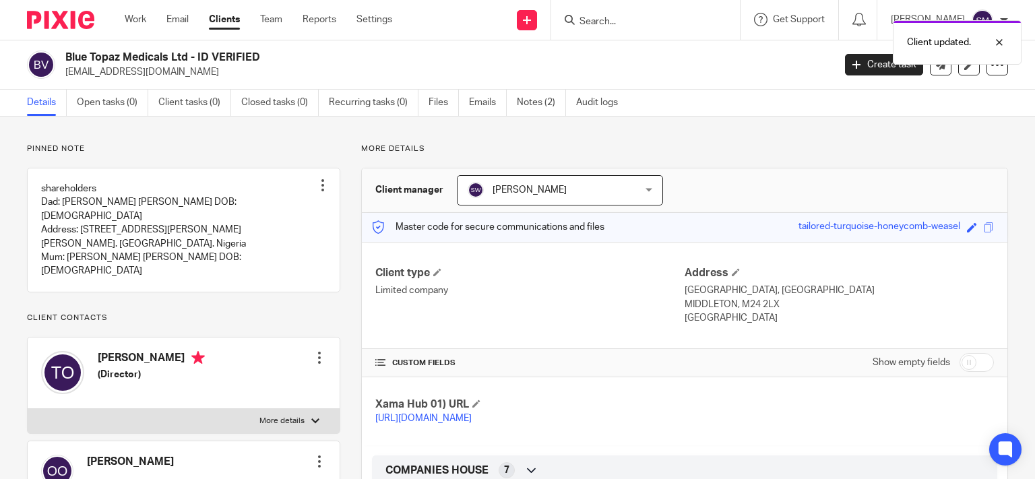
click at [314, 409] on label "More details" at bounding box center [184, 421] width 312 height 24
click at [28, 408] on input "More details" at bounding box center [27, 408] width 1 height 1
checkbox input "true"
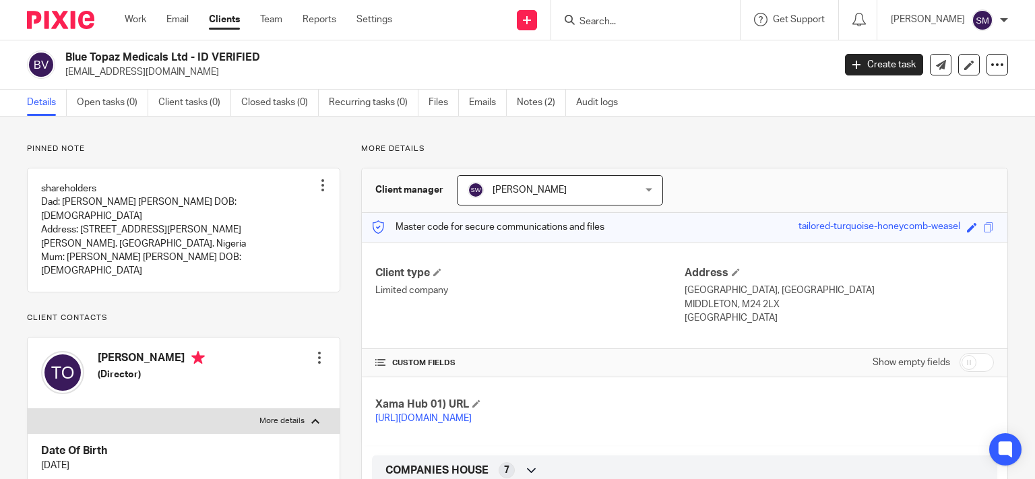
scroll to position [194, 0]
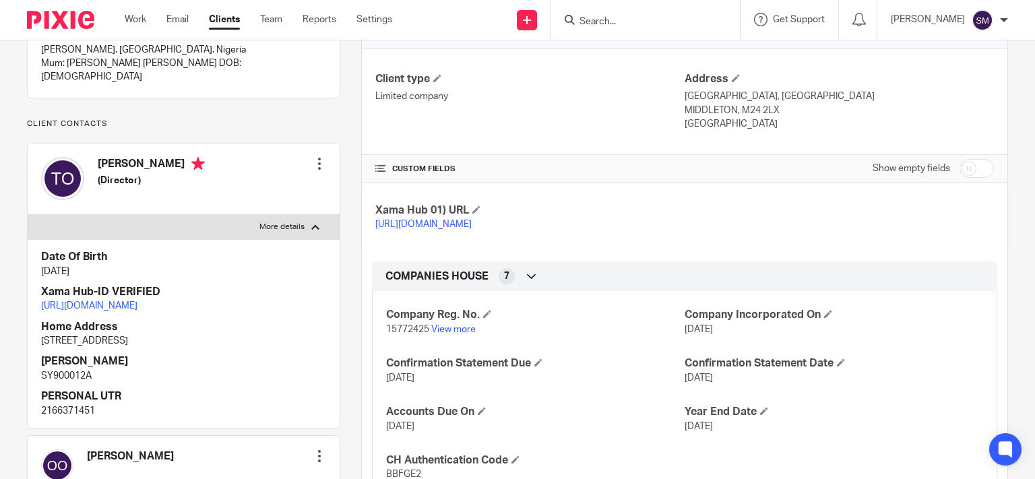
click at [137, 309] on link "https://platform.xamatech.com/portal/hub/clients/c9f0aa90-7868-11f0-a2c1-8f30ee…" at bounding box center [89, 305] width 96 height 9
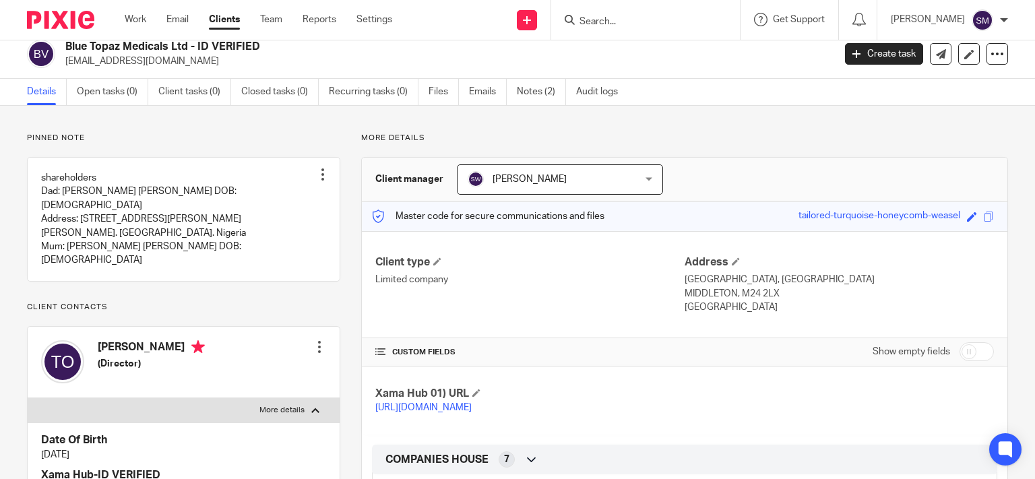
scroll to position [0, 0]
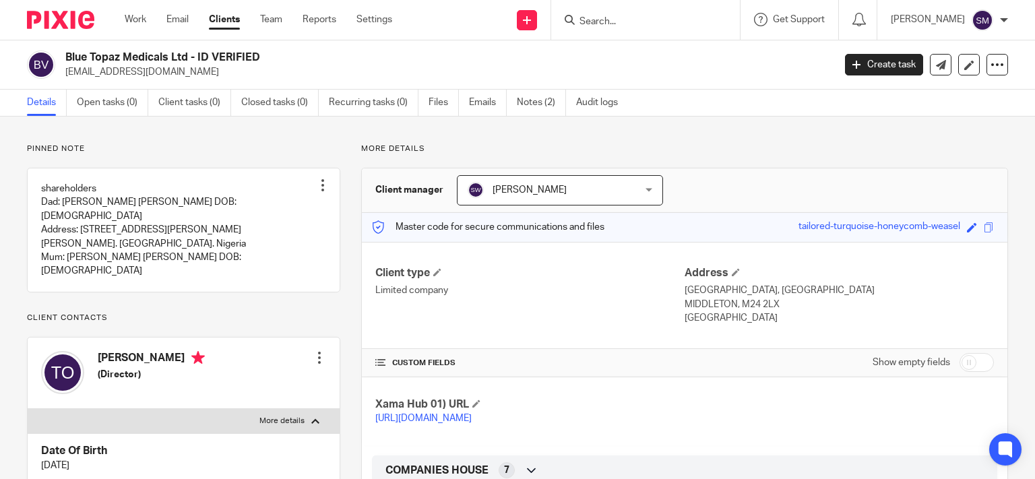
drag, startPoint x: 319, startPoint y: 17, endPoint x: 374, endPoint y: 39, distance: 58.9
click at [319, 17] on link "Reports" at bounding box center [320, 19] width 34 height 13
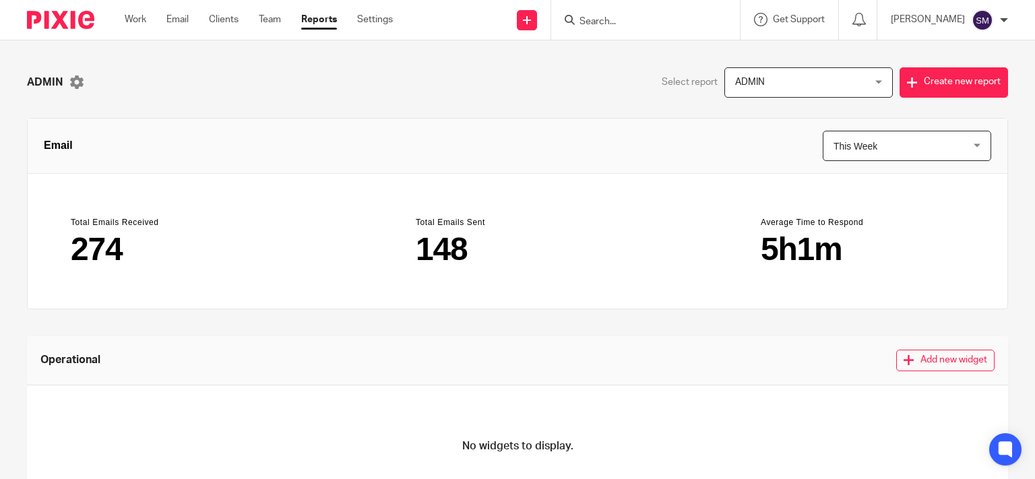
click at [848, 156] on span "This Week" at bounding box center [896, 145] width 125 height 29
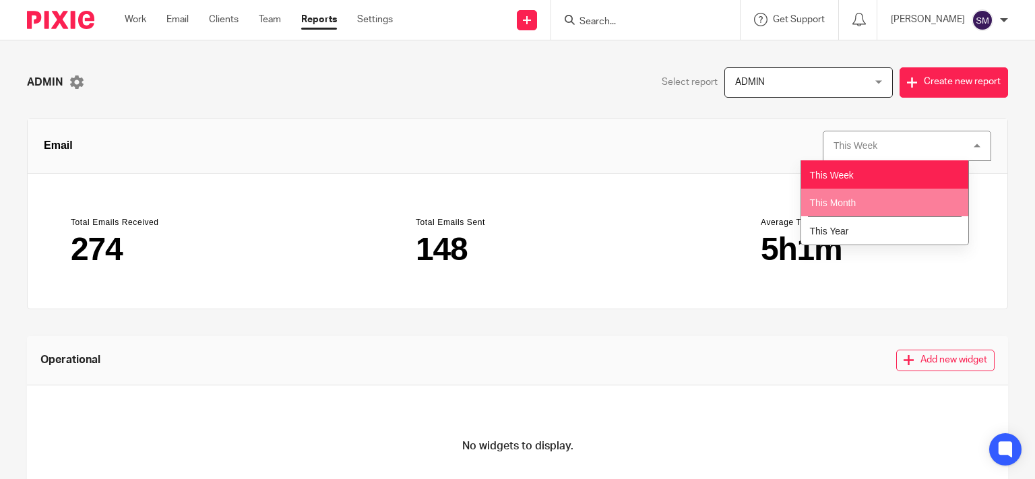
click at [834, 208] on span "This Month" at bounding box center [833, 202] width 46 height 11
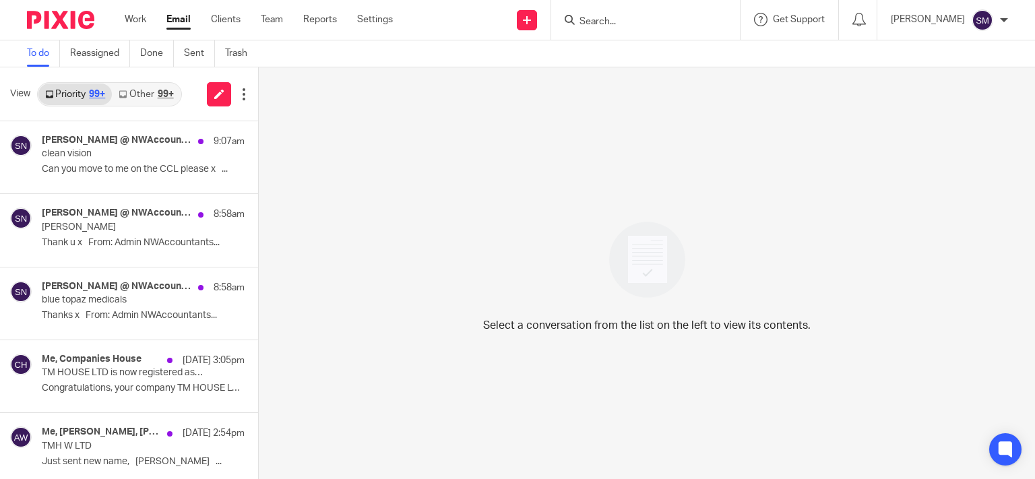
click at [190, 18] on link "Email" at bounding box center [178, 19] width 24 height 13
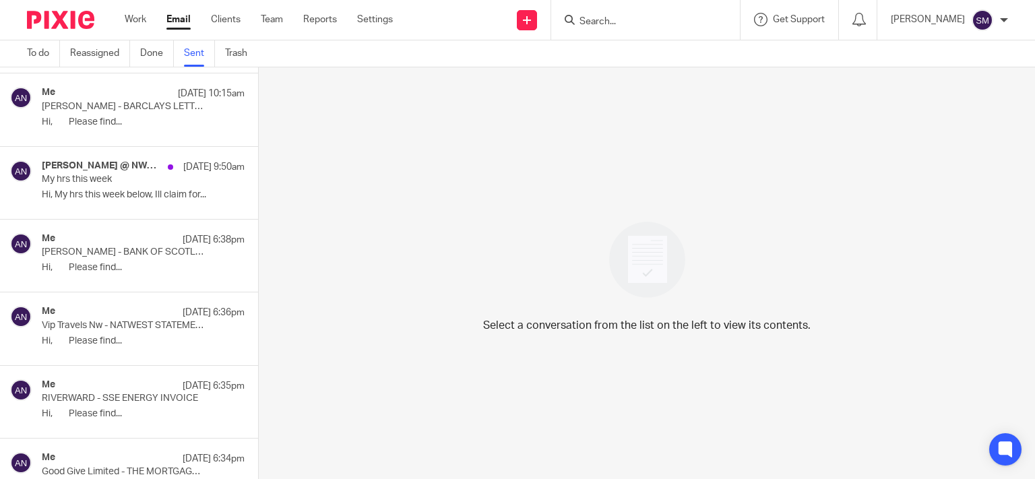
scroll to position [1412, 0]
